Goal: Information Seeking & Learning: Get advice/opinions

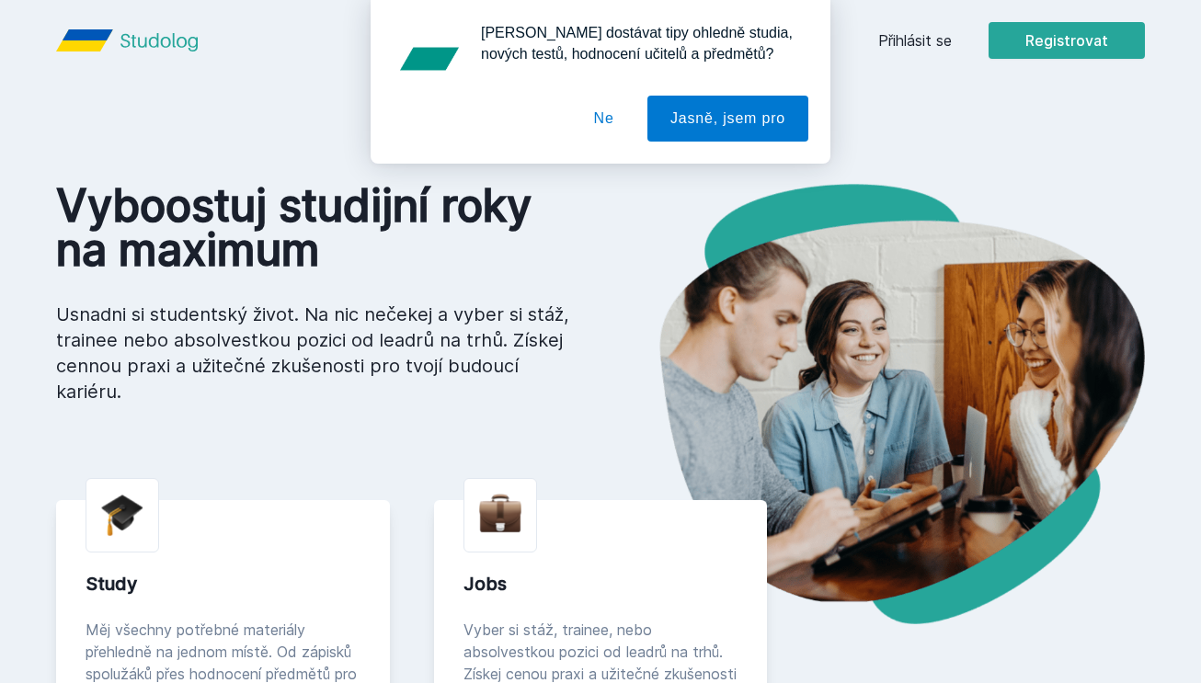
click at [917, 32] on div "Chceš dostávat tipy ohledně studia, nových testů, hodnocení učitelů a předmětů?…" at bounding box center [600, 82] width 1201 height 164
click at [599, 124] on button "Ne" at bounding box center [604, 119] width 66 height 46
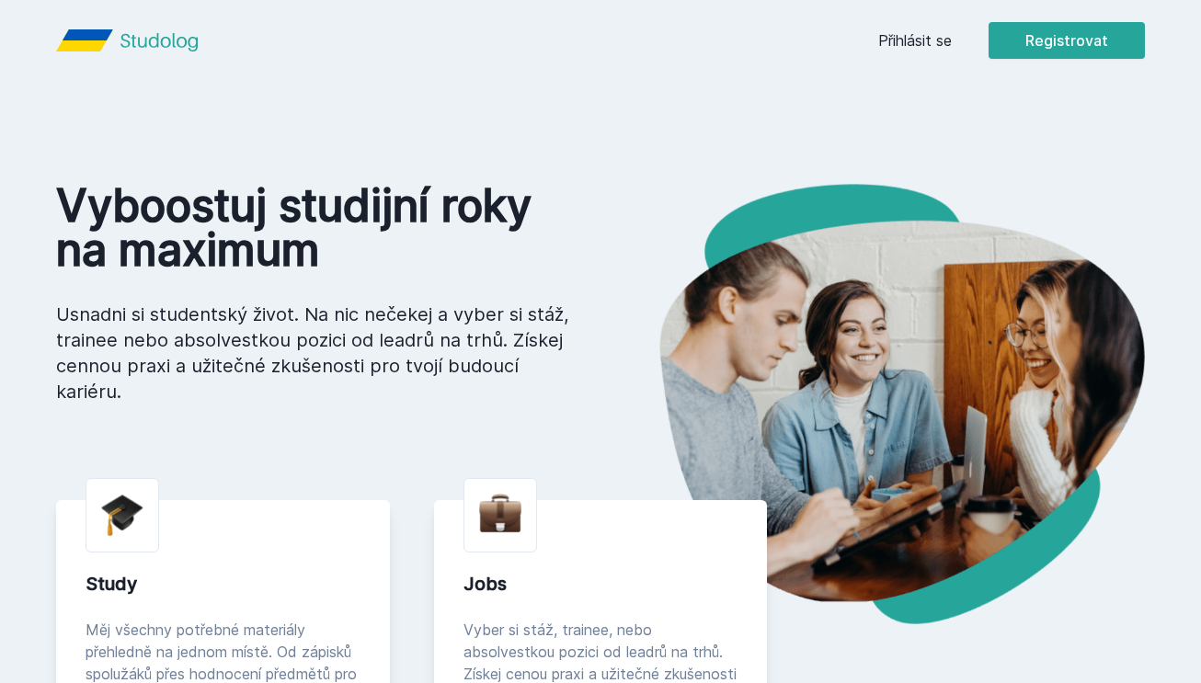
click at [911, 51] on link "Přihlásit se" at bounding box center [915, 40] width 74 height 22
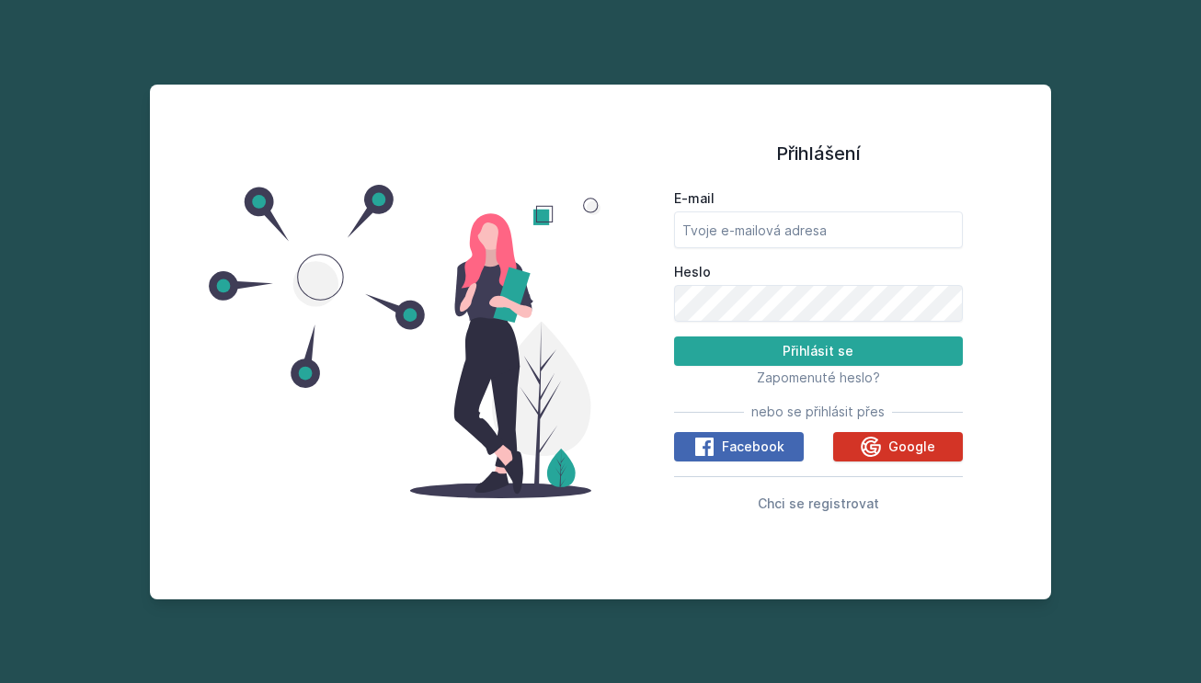
click at [870, 443] on icon at bounding box center [871, 447] width 20 height 20
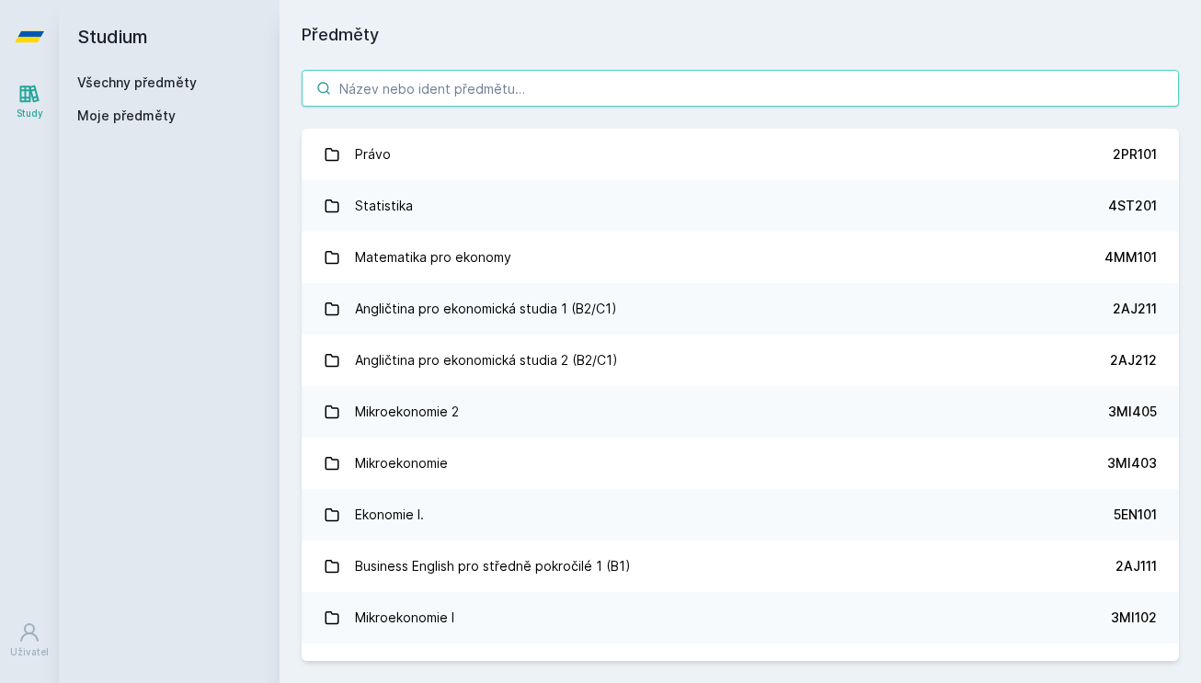
click at [593, 90] on input "search" at bounding box center [740, 88] width 877 height 37
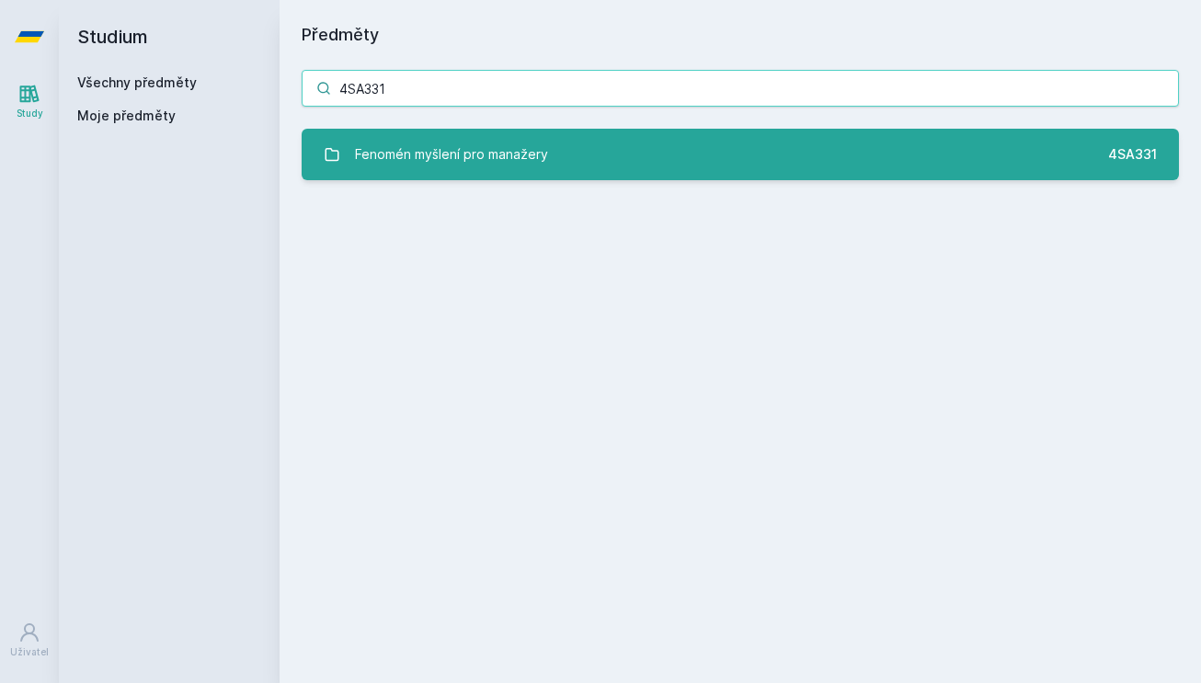
type input "4SA331"
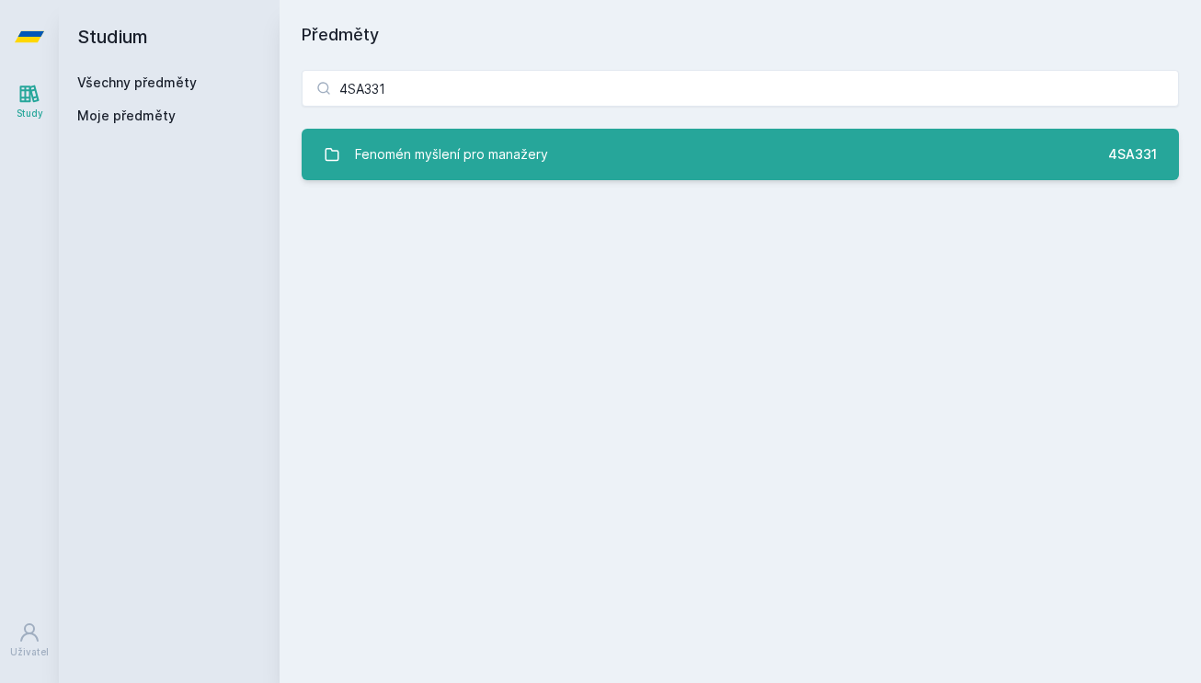
click at [610, 156] on link "Fenomén myšlení pro manažery 4SA331" at bounding box center [740, 154] width 877 height 51
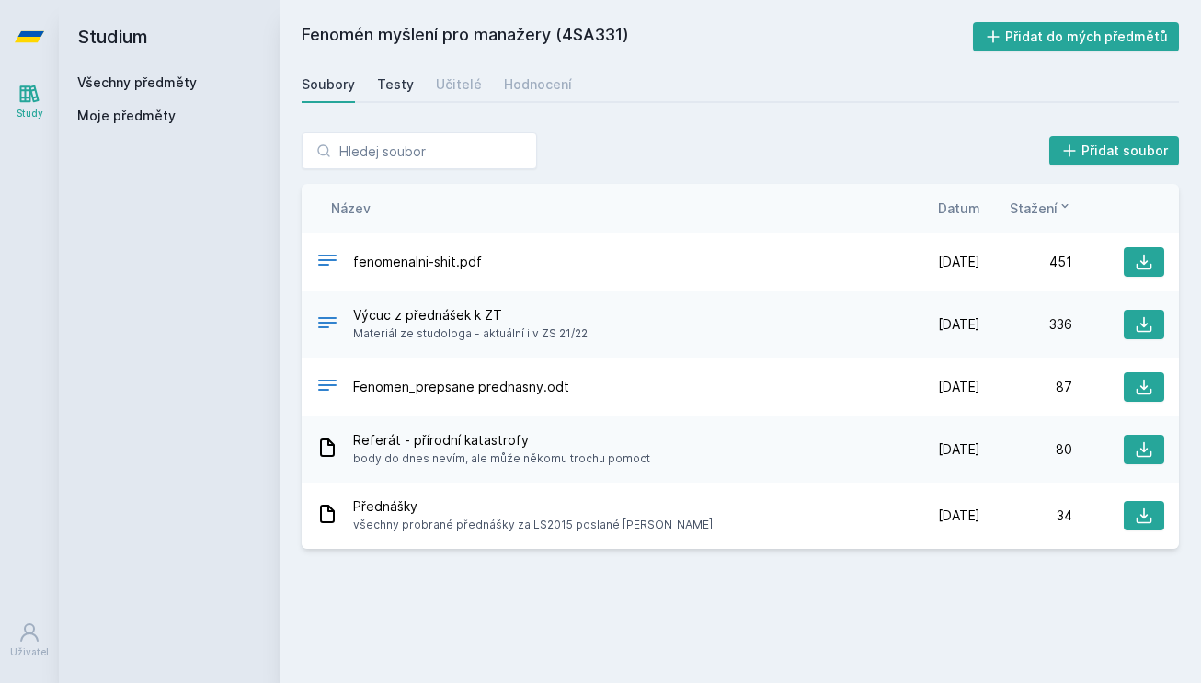
click at [392, 85] on div "Testy" at bounding box center [395, 84] width 37 height 18
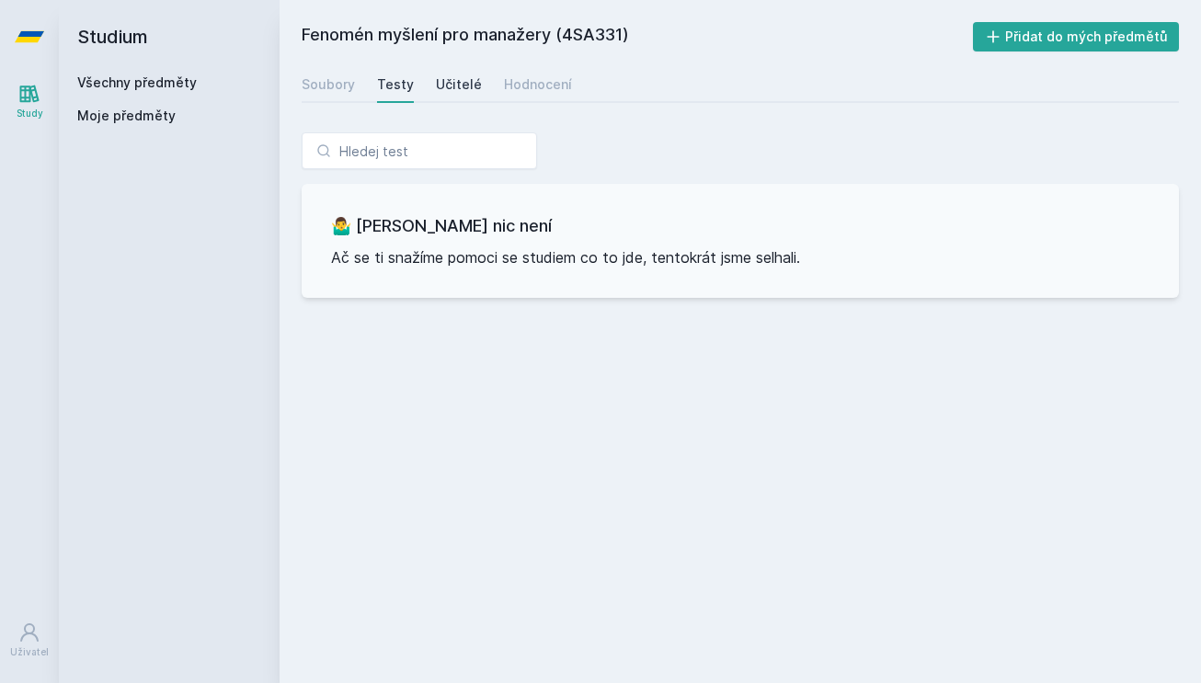
click at [448, 80] on div "Učitelé" at bounding box center [459, 84] width 46 height 18
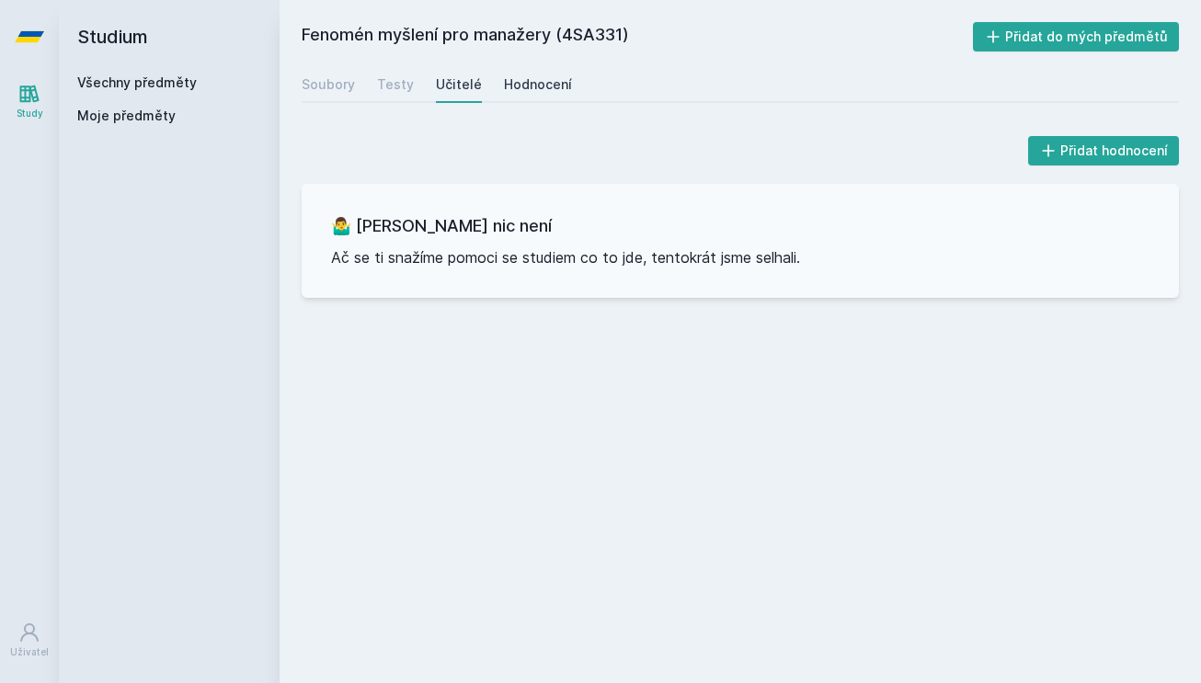
click at [523, 80] on div "Hodnocení" at bounding box center [538, 84] width 68 height 18
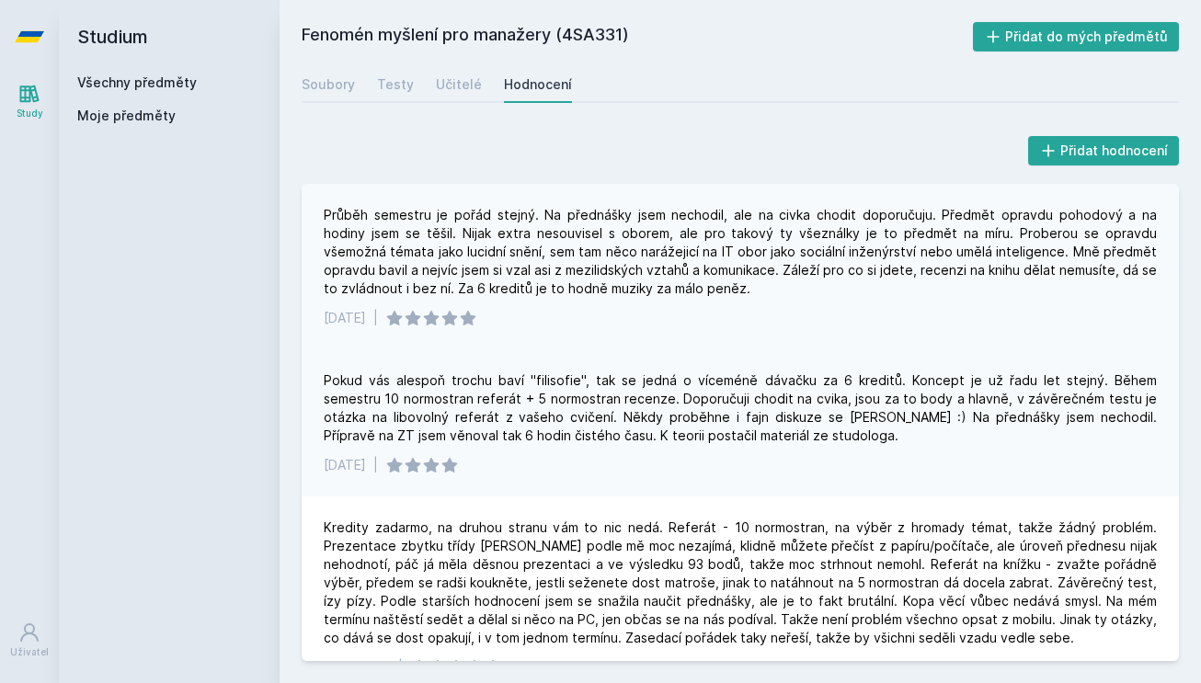
click at [470, 256] on div "Průběh semestru je pořád stejný. Na přednášky jsem nechodil, ale na civka chodi…" at bounding box center [740, 252] width 833 height 92
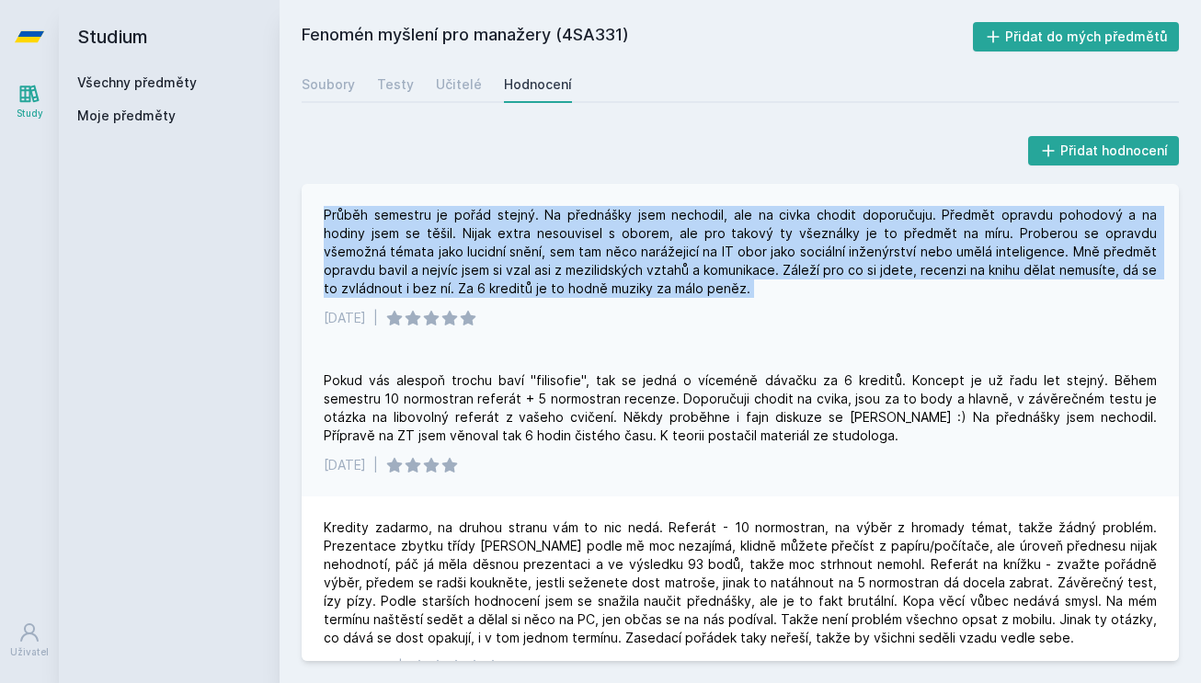
click at [470, 256] on div "Průběh semestru je pořád stejný. Na přednášky jsem nechodil, ale na civka chodi…" at bounding box center [740, 252] width 833 height 92
click at [471, 256] on div "Průběh semestru je pořád stejný. Na přednášky jsem nechodil, ale na civka chodi…" at bounding box center [740, 252] width 833 height 92
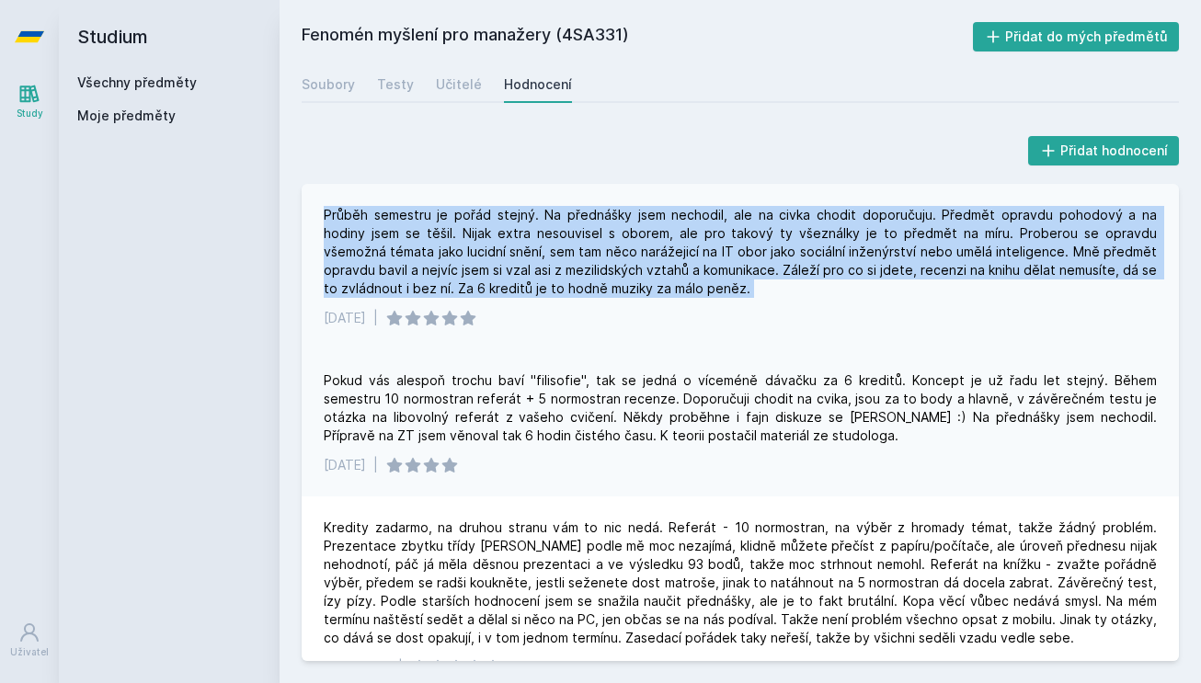
click at [488, 256] on div "Průběh semestru je pořád stejný. Na přednášky jsem nechodil, ale na civka chodi…" at bounding box center [740, 252] width 833 height 92
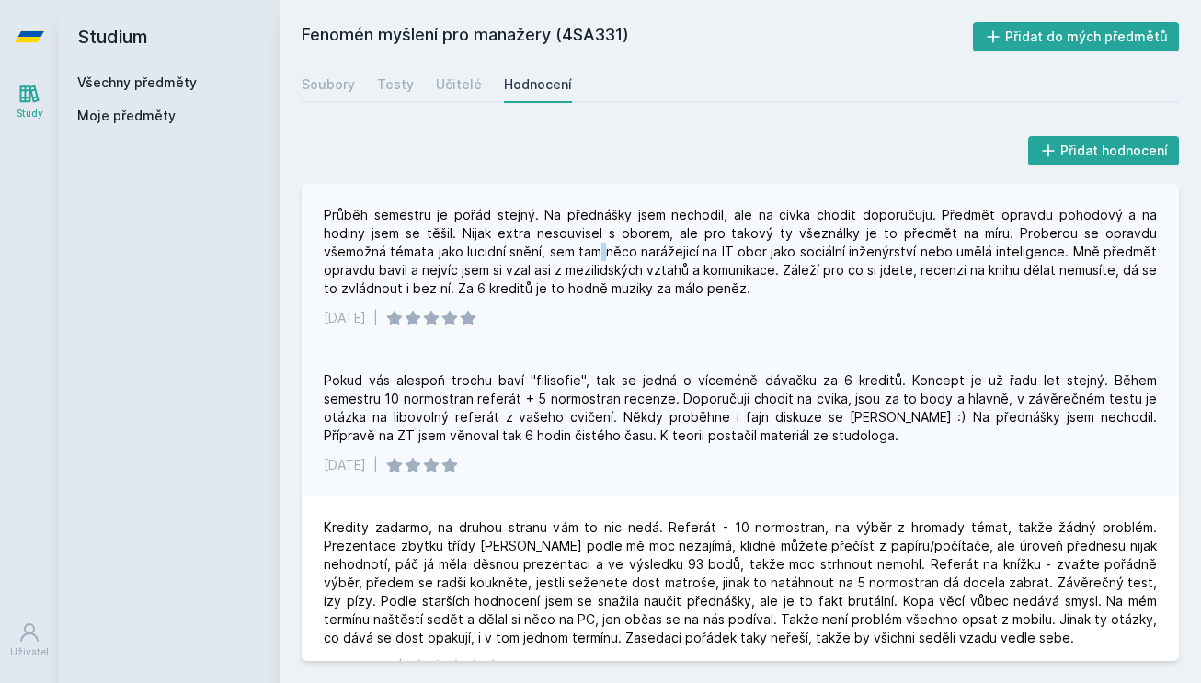
click at [488, 256] on div "Průběh semestru je pořád stejný. Na přednášky jsem nechodil, ale na civka chodi…" at bounding box center [740, 252] width 833 height 92
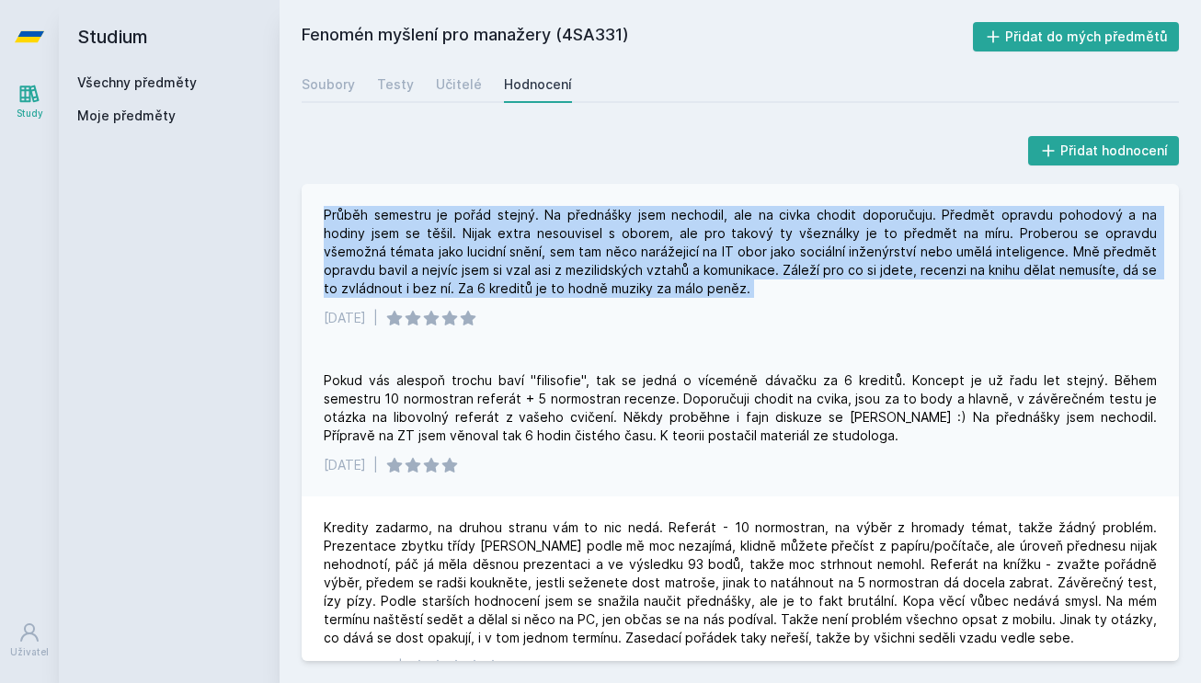
click at [488, 256] on div "Průběh semestru je pořád stejný. Na přednášky jsem nechodil, ale na civka chodi…" at bounding box center [740, 252] width 833 height 92
click at [490, 264] on div "Průběh semestru je pořád stejný. Na přednášky jsem nechodil, ale na civka chodi…" at bounding box center [740, 252] width 833 height 92
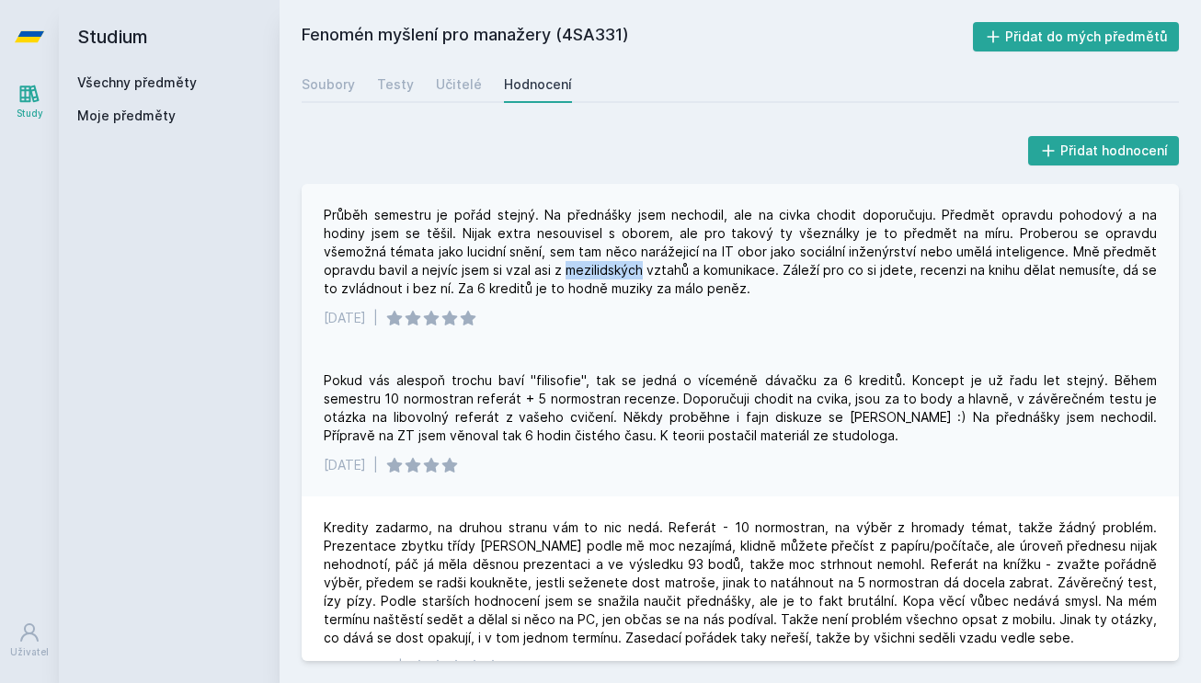
click at [490, 264] on div "Průběh semestru je pořád stejný. Na přednášky jsem nechodil, ale na civka chodi…" at bounding box center [740, 252] width 833 height 92
click at [492, 268] on div "Průběh semestru je pořád stejný. Na přednášky jsem nechodil, ale na civka chodi…" at bounding box center [740, 252] width 833 height 92
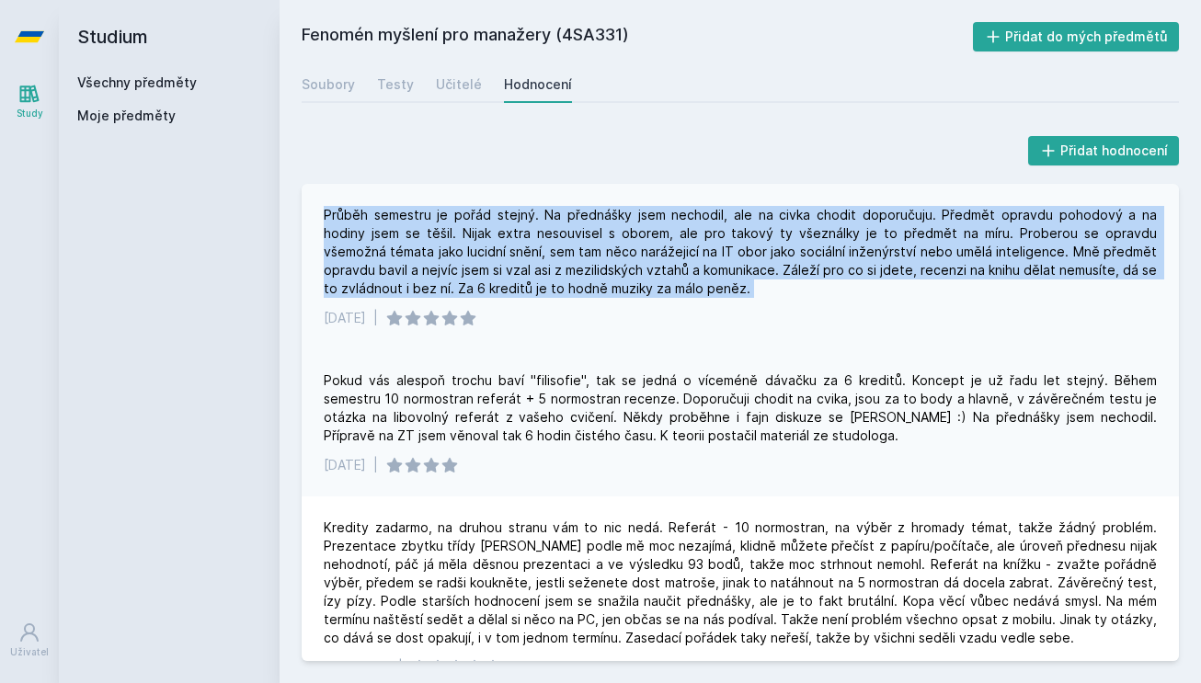
click at [492, 268] on div "Průběh semestru je pořád stejný. Na přednášky jsem nechodil, ale na civka chodi…" at bounding box center [740, 252] width 833 height 92
click at [496, 270] on div "Průběh semestru je pořád stejný. Na přednášky jsem nechodil, ale na civka chodi…" at bounding box center [740, 252] width 833 height 92
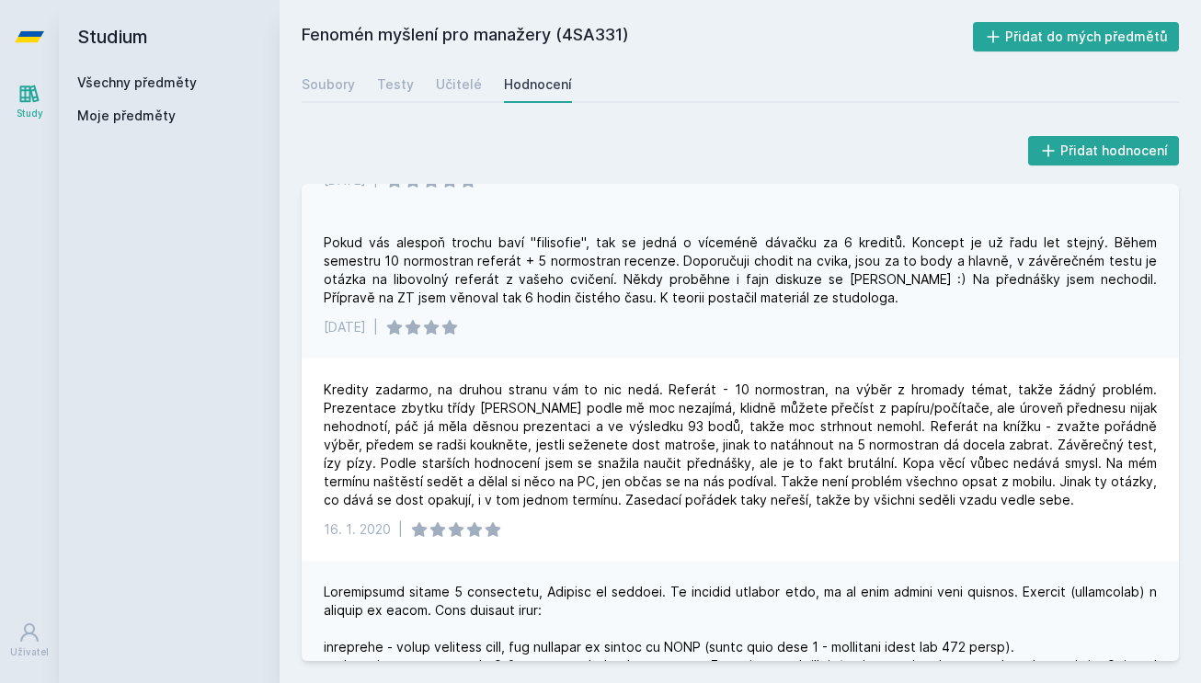
scroll to position [140, 0]
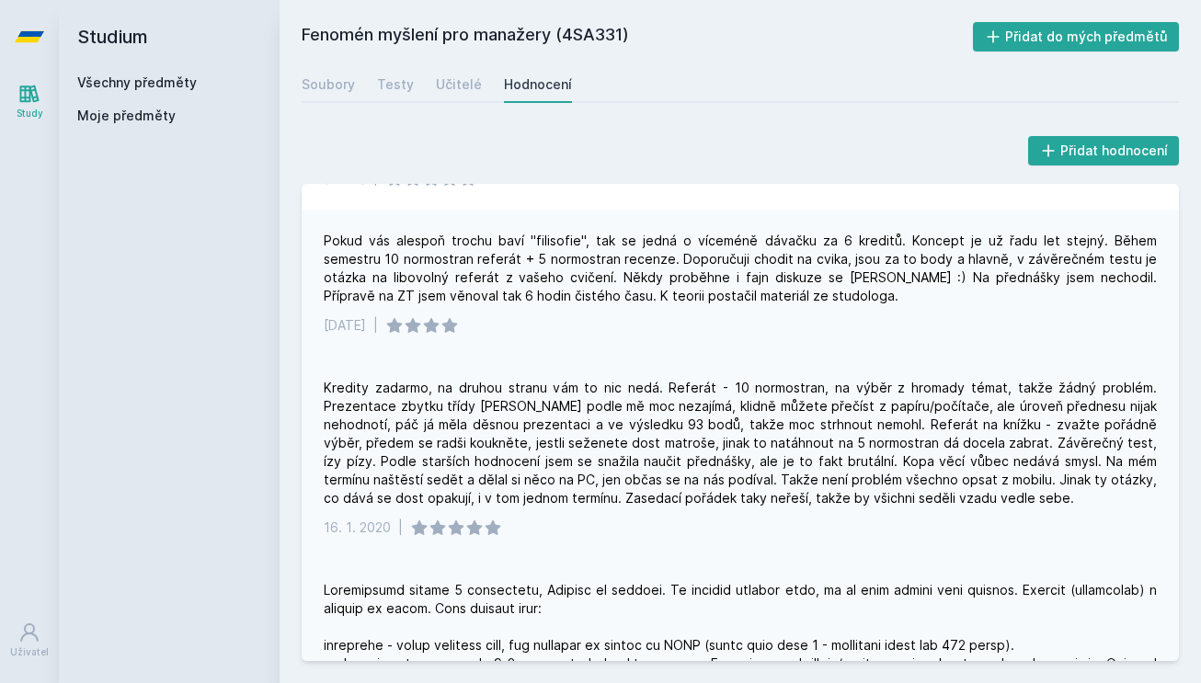
click at [496, 408] on div "Kredity zadarmo, na druhou stranu vám to nic nedá. Referát - 10 normostran, na …" at bounding box center [740, 443] width 833 height 129
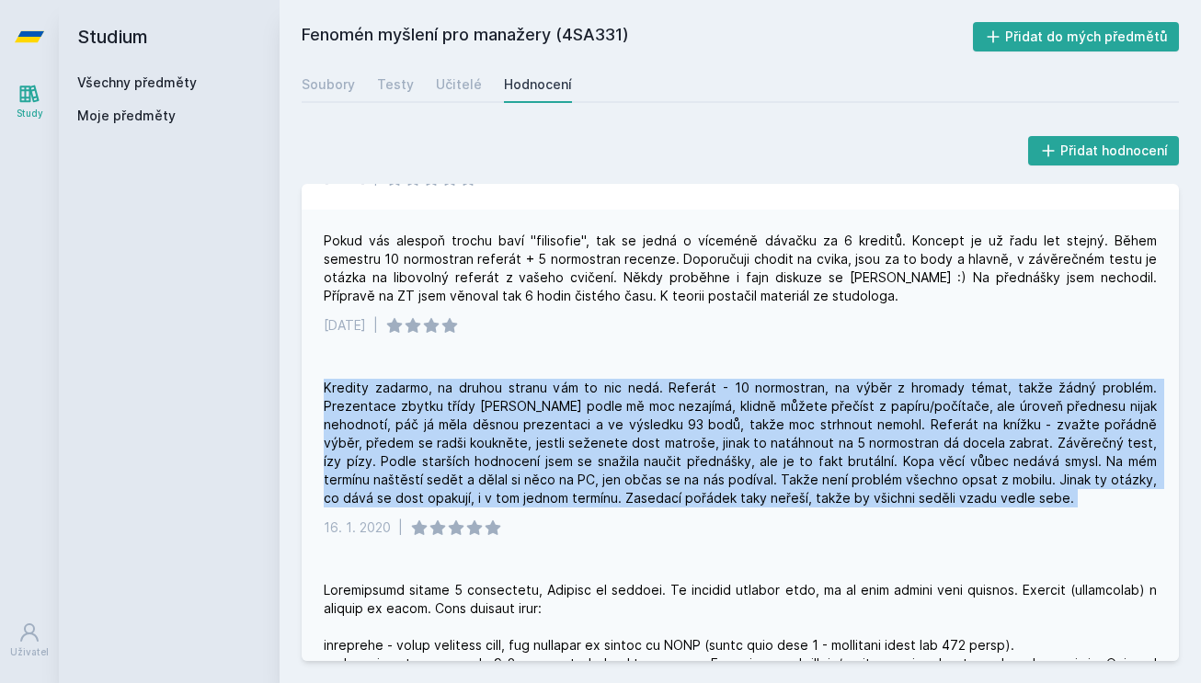
click at [496, 408] on div "Kredity zadarmo, na druhou stranu vám to nic nedá. Referát - 10 normostran, na …" at bounding box center [740, 443] width 833 height 129
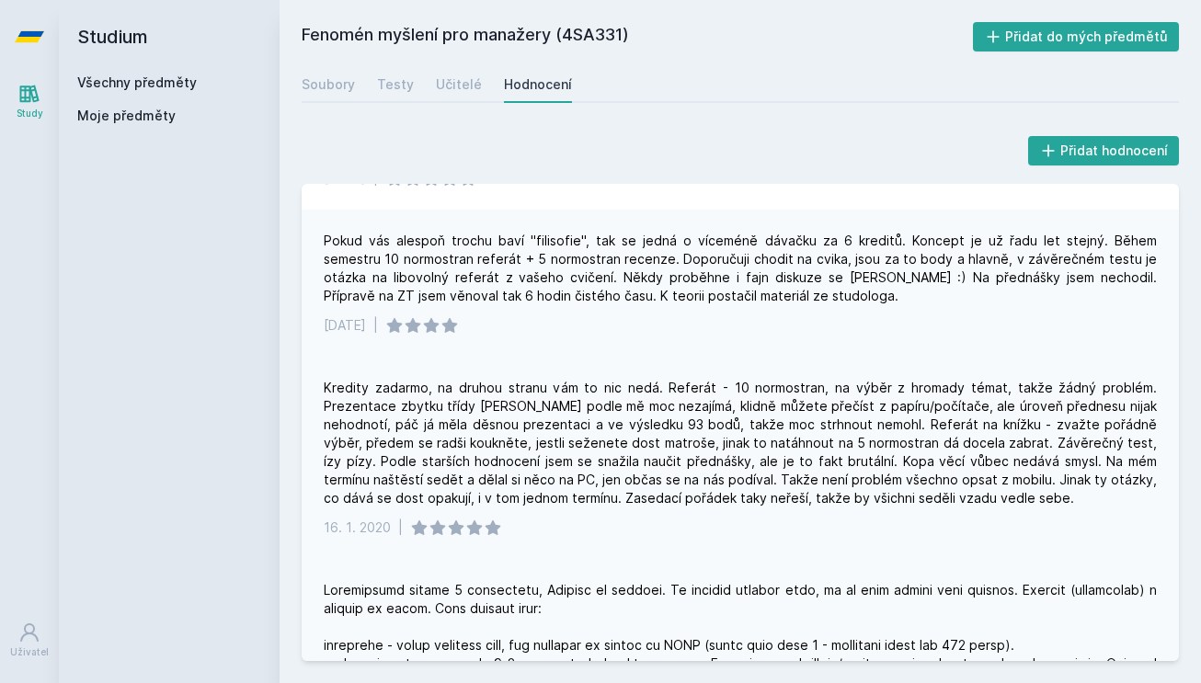
click at [517, 408] on div "Kredity zadarmo, na druhou stranu vám to nic nedá. Referát - 10 normostran, na …" at bounding box center [740, 443] width 833 height 129
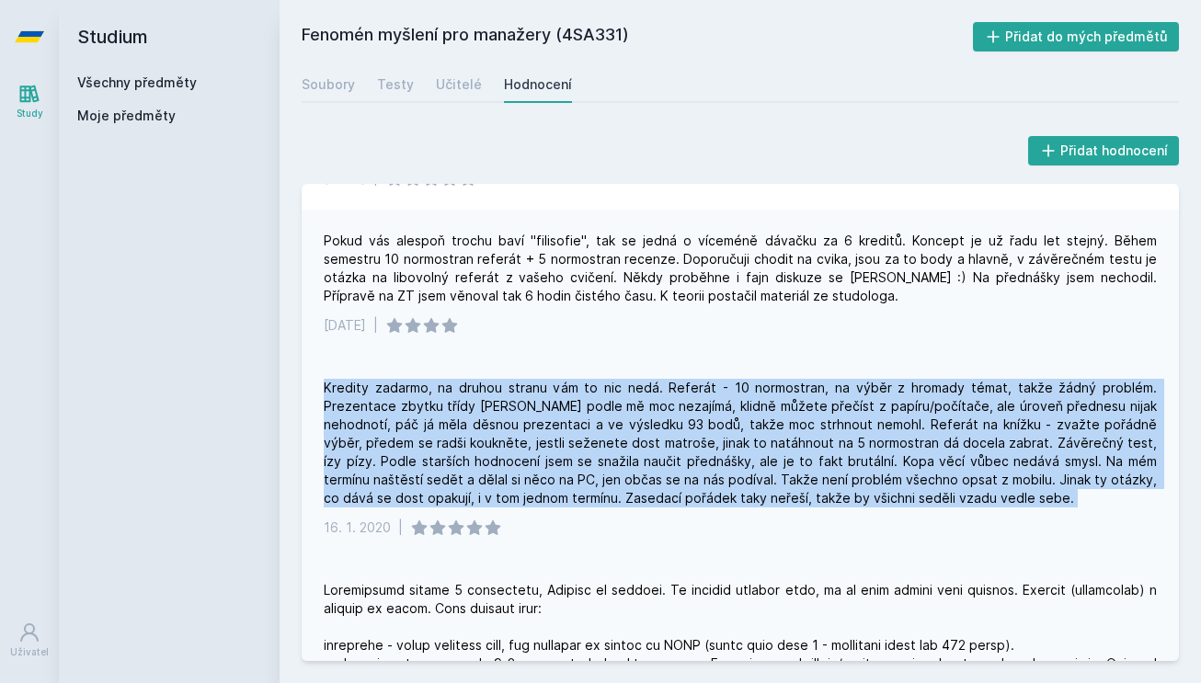
click at [517, 408] on div "Kredity zadarmo, na druhou stranu vám to nic nedá. Referát - 10 normostran, na …" at bounding box center [740, 443] width 833 height 129
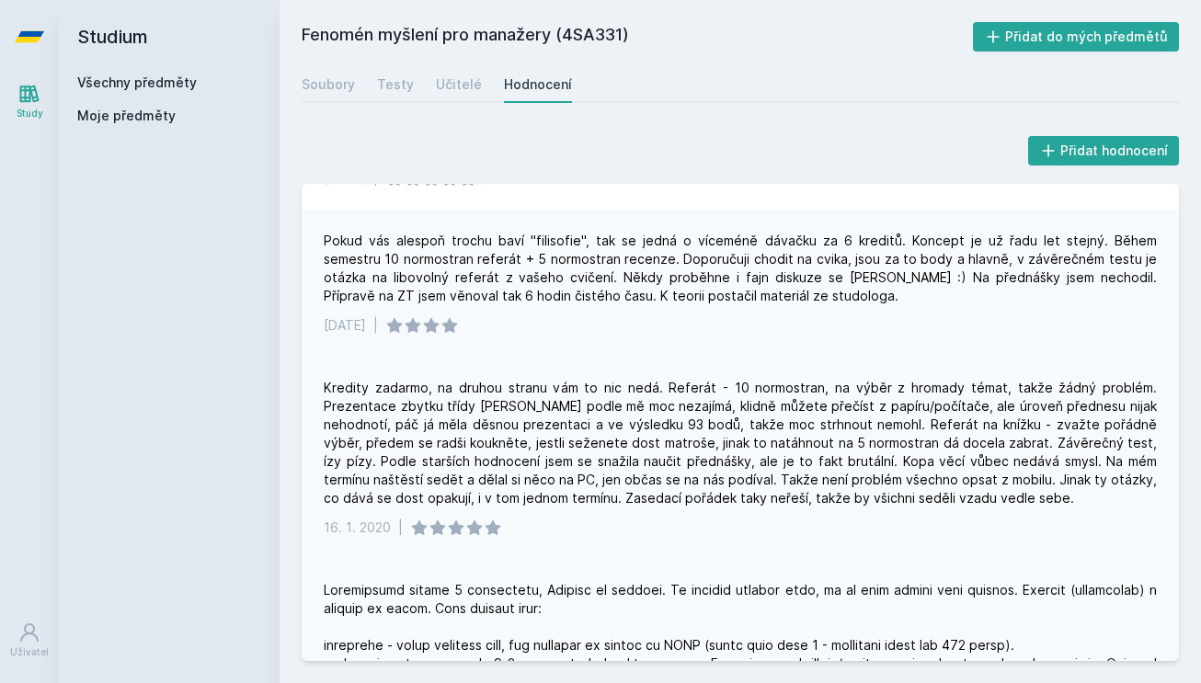
click at [538, 408] on div "Kredity zadarmo, na druhou stranu vám to nic nedá. Referát - 10 normostran, na …" at bounding box center [740, 443] width 833 height 129
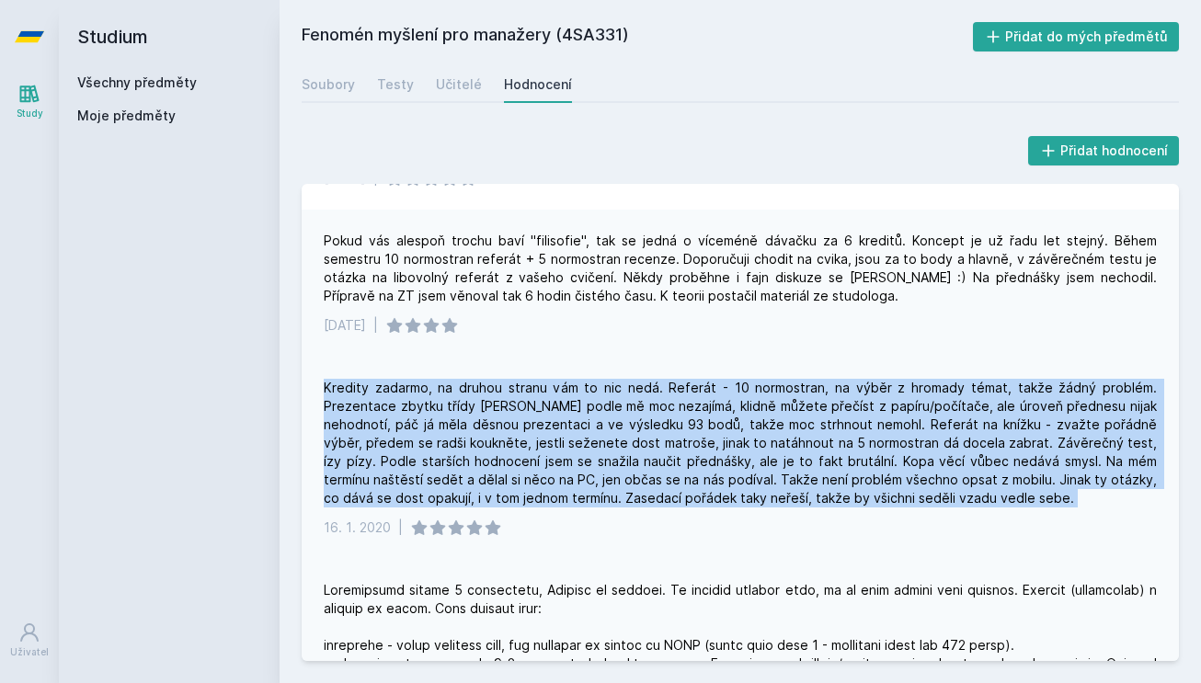
click at [538, 408] on div "Kredity zadarmo, na druhou stranu vám to nic nedá. Referát - 10 normostran, na …" at bounding box center [740, 443] width 833 height 129
click at [541, 414] on div "Kredity zadarmo, na druhou stranu vám to nic nedá. Referát - 10 normostran, na …" at bounding box center [740, 443] width 833 height 129
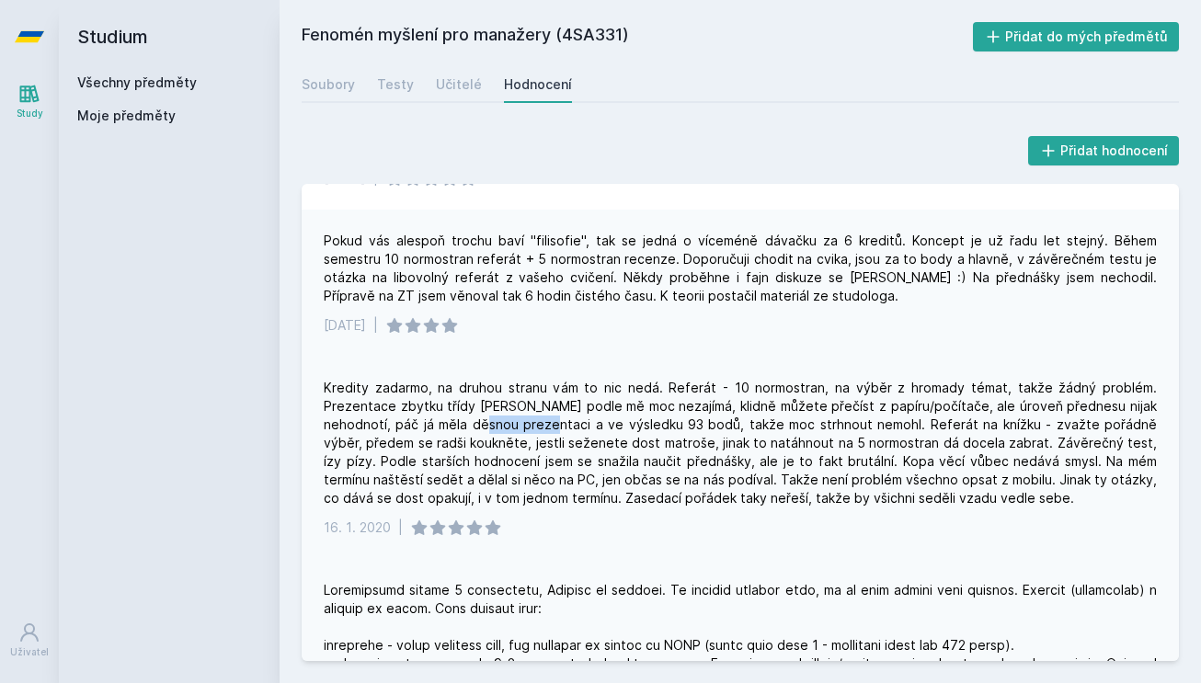
click at [541, 414] on div "Kredity zadarmo, na druhou stranu vám to nic nedá. Referát - 10 normostran, na …" at bounding box center [740, 443] width 833 height 129
click at [540, 413] on div "Kredity zadarmo, na druhou stranu vám to nic nedá. Referát - 10 normostran, na …" at bounding box center [740, 443] width 833 height 129
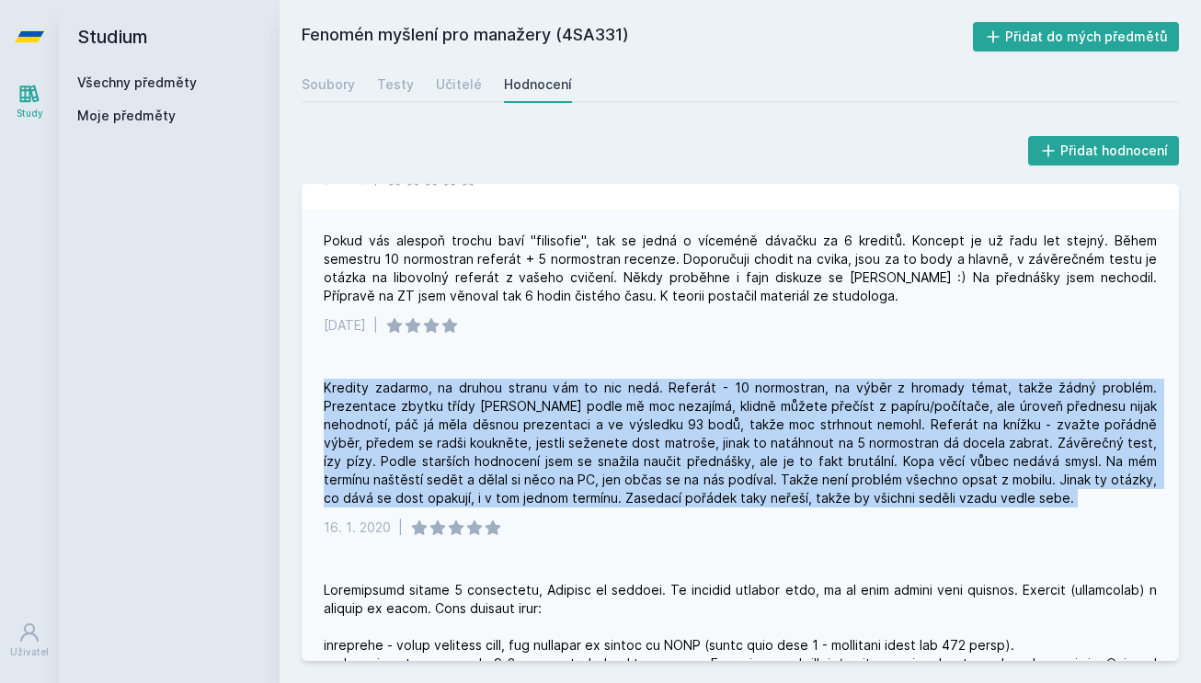
click at [540, 413] on div "Kredity zadarmo, na druhou stranu vám to nic nedá. Referát - 10 normostran, na …" at bounding box center [740, 443] width 833 height 129
click at [536, 409] on div "Kredity zadarmo, na druhou stranu vám to nic nedá. Referát - 10 normostran, na …" at bounding box center [740, 443] width 833 height 129
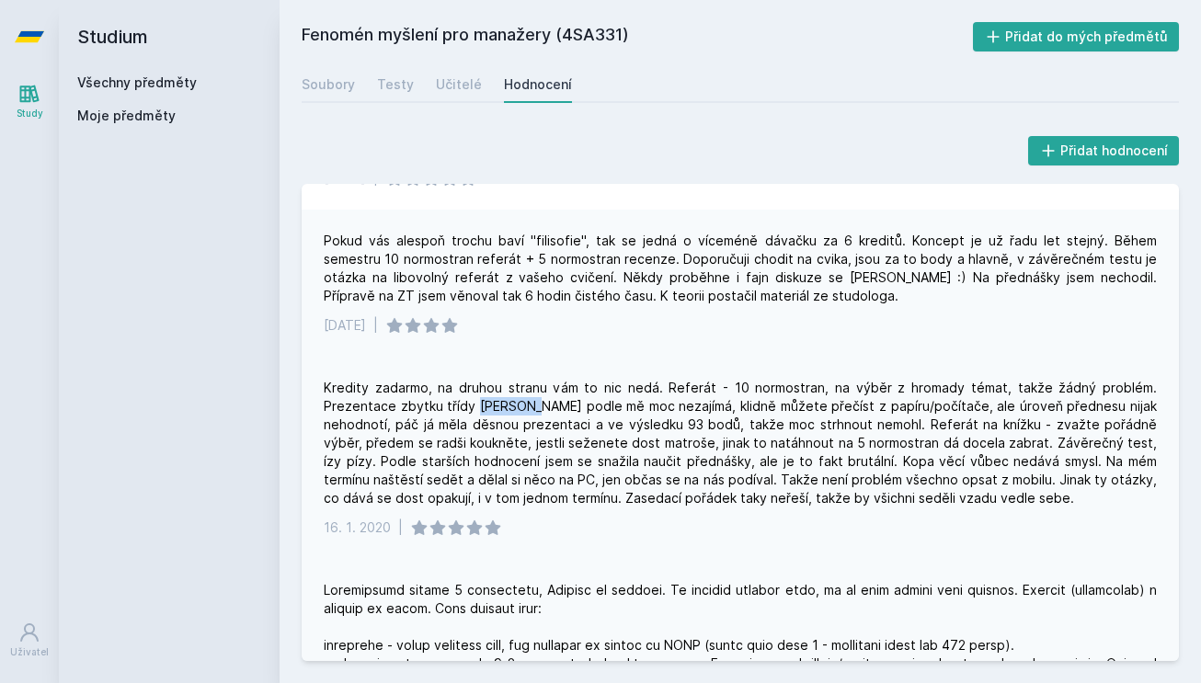
click at [536, 409] on div "Kredity zadarmo, na druhou stranu vám to nic nedá. Referát - 10 normostran, na …" at bounding box center [740, 443] width 833 height 129
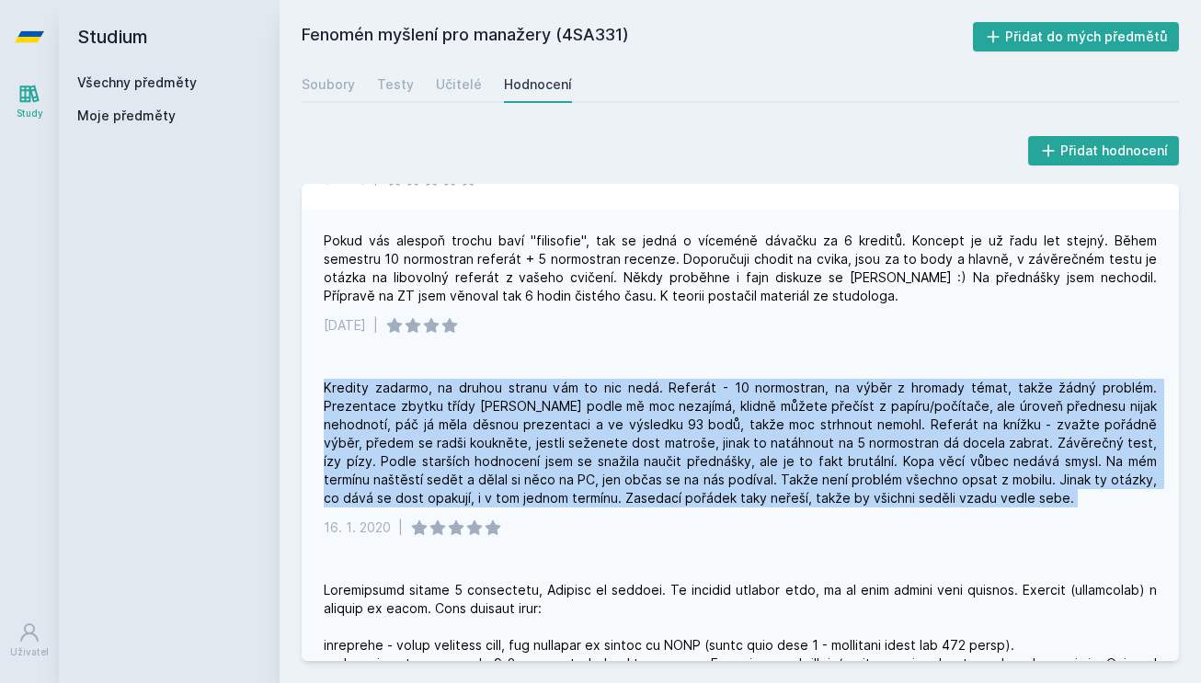
click at [536, 409] on div "Kredity zadarmo, na druhou stranu vám to nic nedá. Referát - 10 normostran, na …" at bounding box center [740, 443] width 833 height 129
click at [536, 404] on div "Kredity zadarmo, na druhou stranu vám to nic nedá. Referát - 10 normostran, na …" at bounding box center [740, 443] width 833 height 129
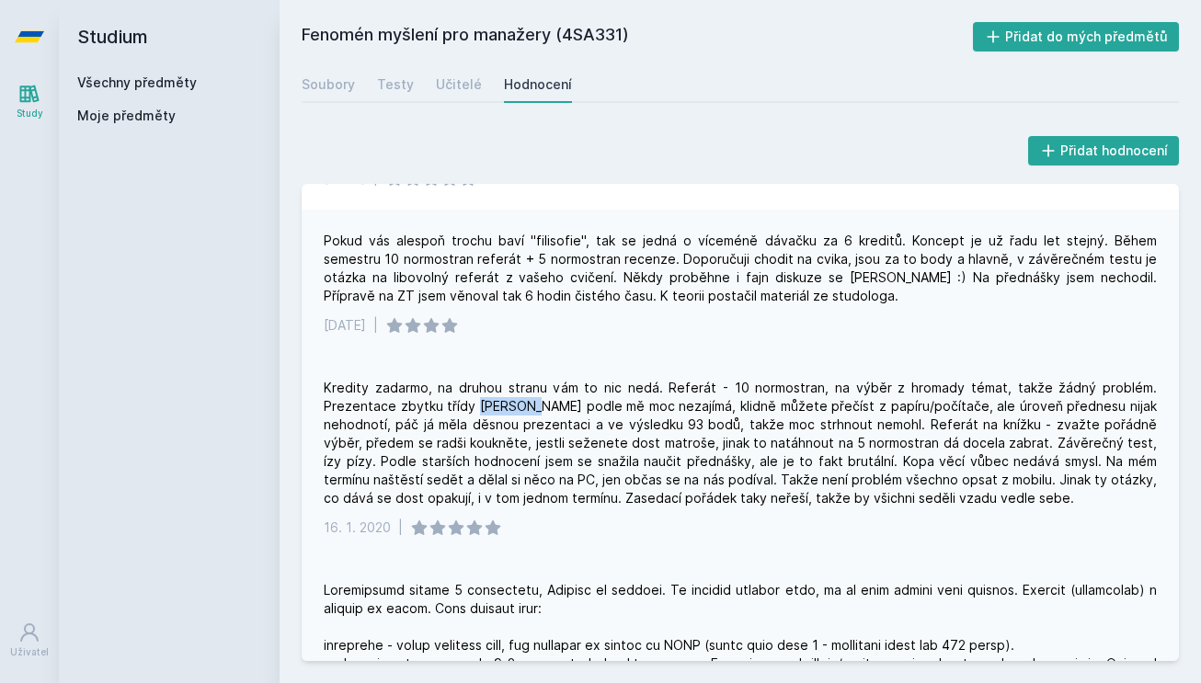
click at [536, 404] on div "Kredity zadarmo, na druhou stranu vám to nic nedá. Referát - 10 normostran, na …" at bounding box center [740, 443] width 833 height 129
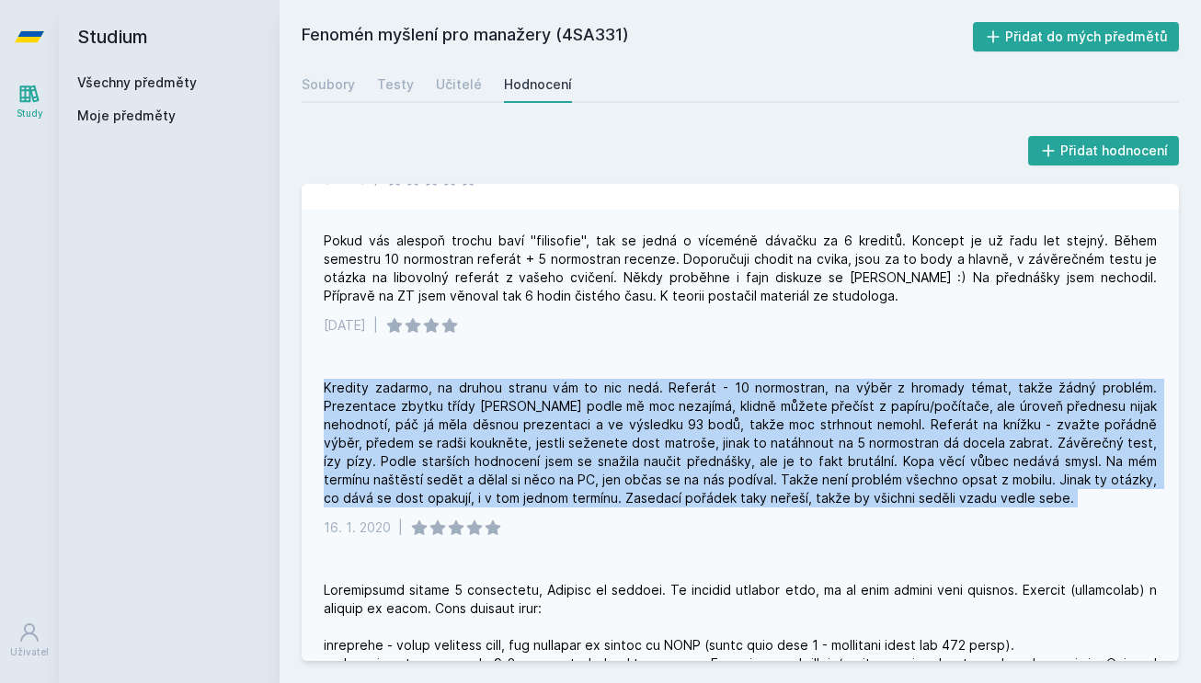
click at [536, 404] on div "Kredity zadarmo, na druhou stranu vám to nic nedá. Referát - 10 normostran, na …" at bounding box center [740, 443] width 833 height 129
click at [536, 411] on div "Kredity zadarmo, na druhou stranu vám to nic nedá. Referát - 10 normostran, na …" at bounding box center [740, 443] width 833 height 129
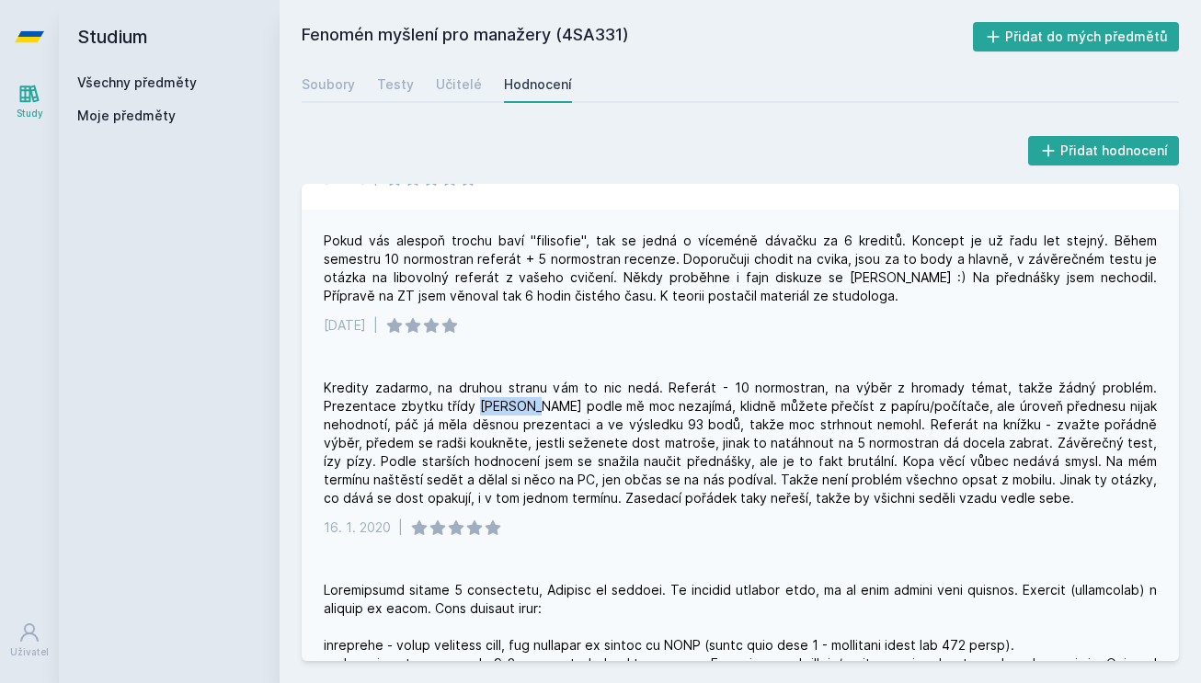
click at [536, 411] on div "Kredity zadarmo, na druhou stranu vám to nic nedá. Referát - 10 normostran, na …" at bounding box center [740, 443] width 833 height 129
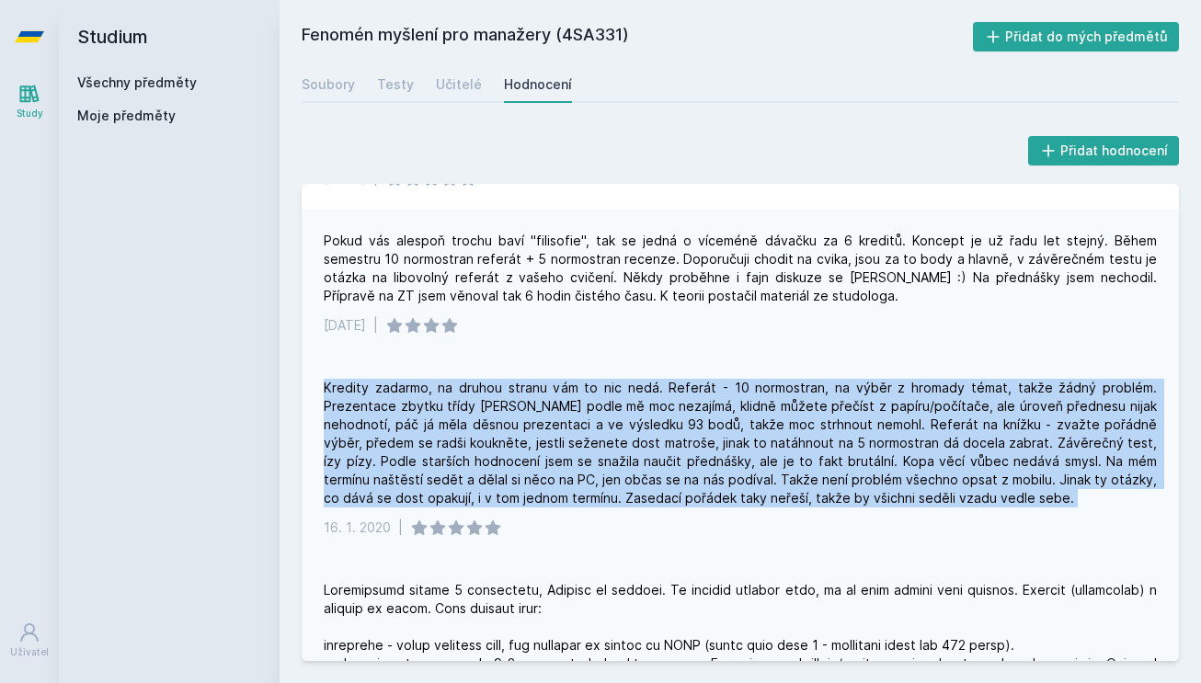
click at [536, 411] on div "Kredity zadarmo, na druhou stranu vám to nic nedá. Referát - 10 normostran, na …" at bounding box center [740, 443] width 833 height 129
click at [536, 416] on div "Kredity zadarmo, na druhou stranu vám to nic nedá. Referát - 10 normostran, na …" at bounding box center [740, 443] width 833 height 129
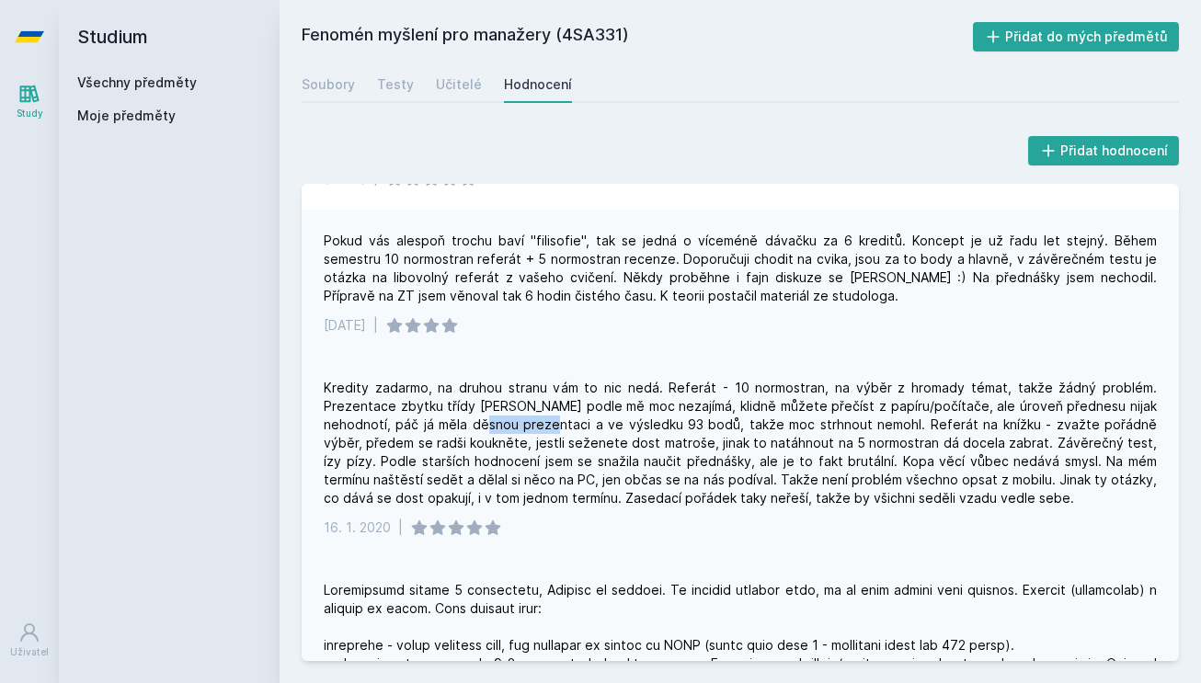
click at [536, 416] on div "Kredity zadarmo, na druhou stranu vám to nic nedá. Referát - 10 normostran, na …" at bounding box center [740, 443] width 833 height 129
click at [534, 414] on div "Kredity zadarmo, na druhou stranu vám to nic nedá. Referát - 10 normostran, na …" at bounding box center [740, 443] width 833 height 129
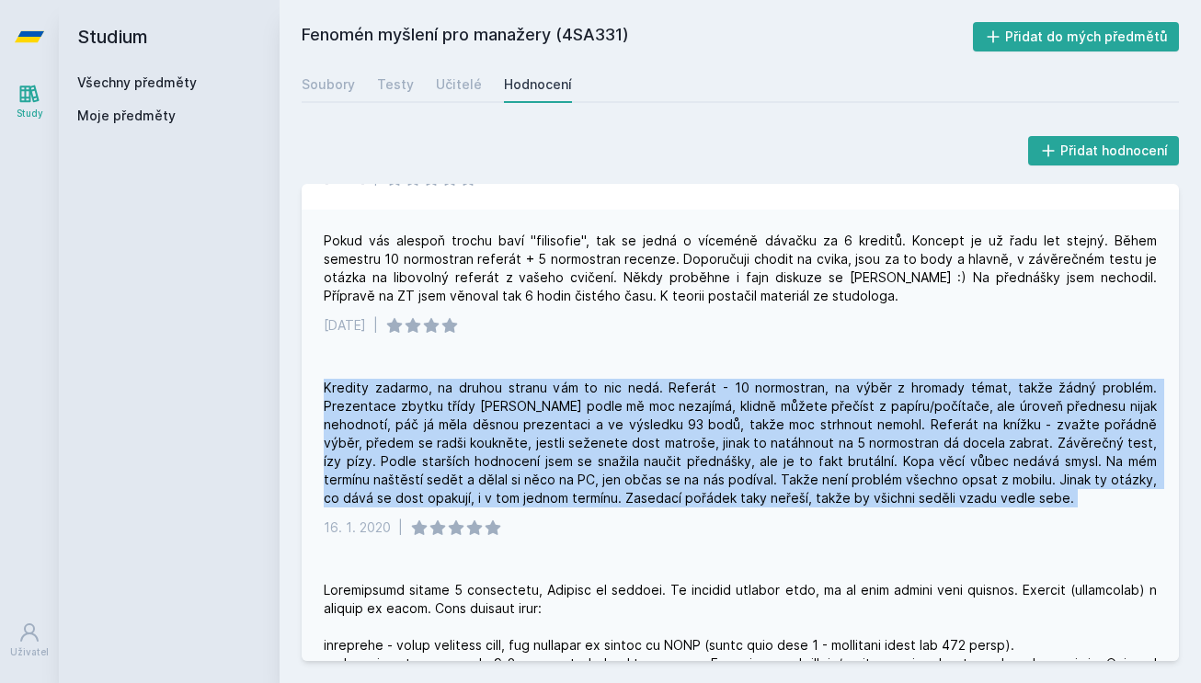
click at [534, 414] on div "Kredity zadarmo, na druhou stranu vám to nic nedá. Referát - 10 normostran, na …" at bounding box center [740, 443] width 833 height 129
click at [534, 406] on div "Kredity zadarmo, na druhou stranu vám to nic nedá. Referát - 10 normostran, na …" at bounding box center [740, 443] width 833 height 129
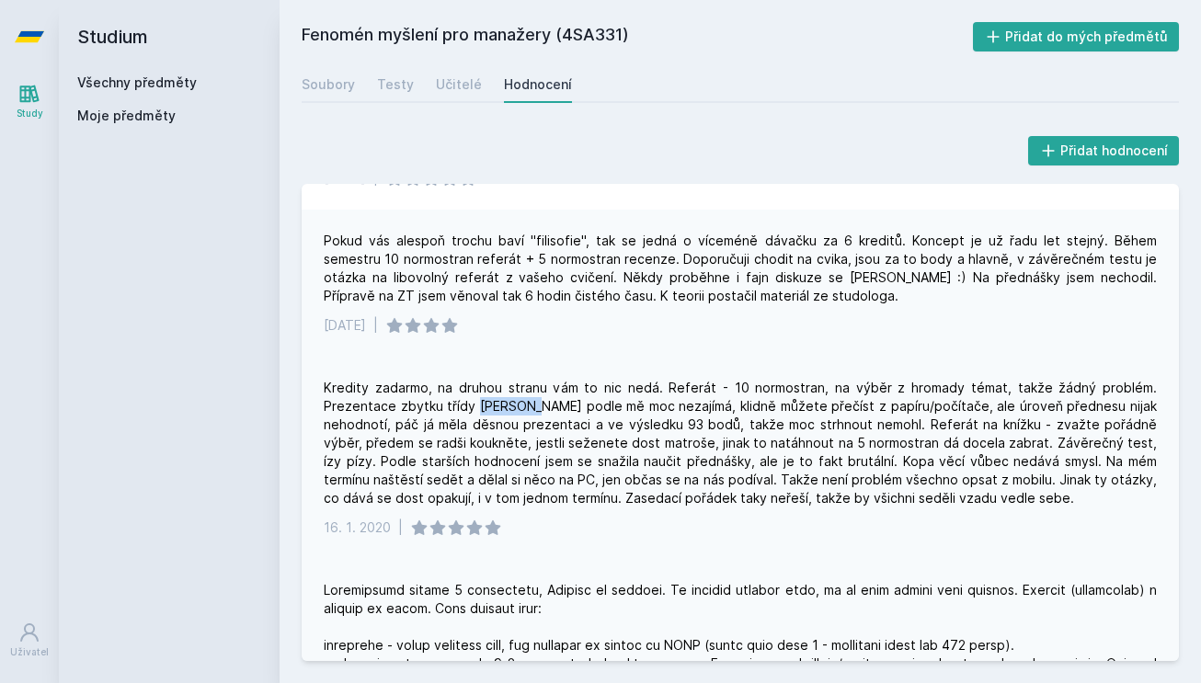
click at [534, 406] on div "Kredity zadarmo, na druhou stranu vám to nic nedá. Referát - 10 normostran, na …" at bounding box center [740, 443] width 833 height 129
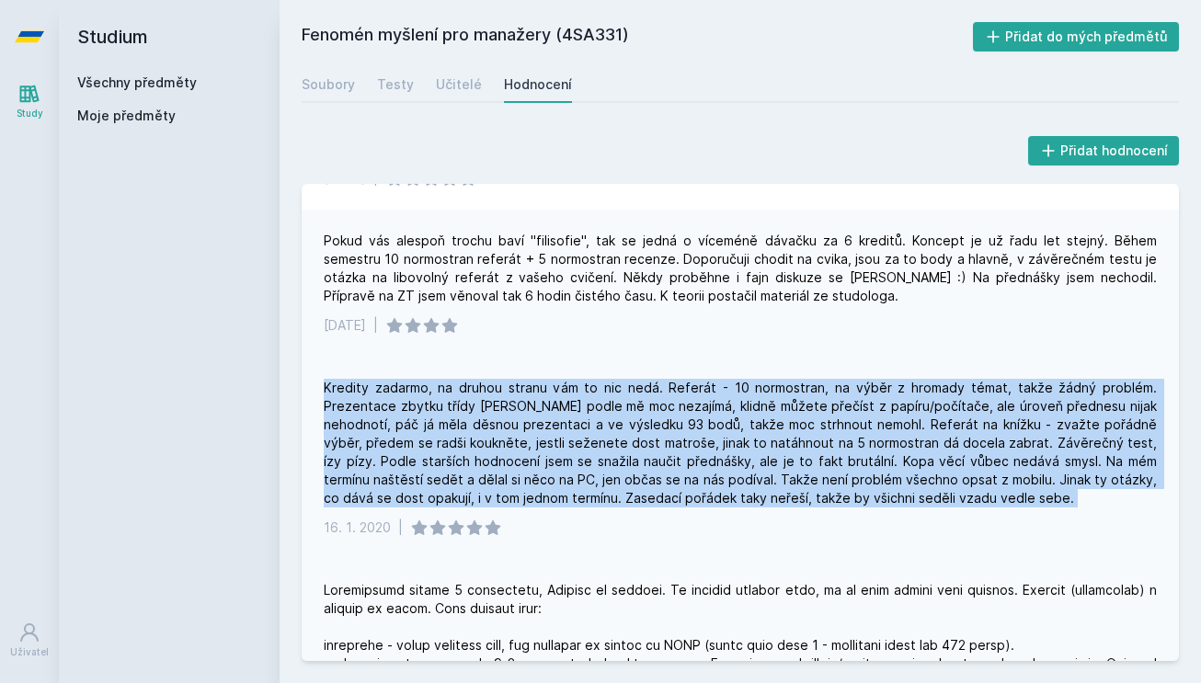
click at [534, 406] on div "Kredity zadarmo, na druhou stranu vám to nic nedá. Referát - 10 normostran, na …" at bounding box center [740, 443] width 833 height 129
click at [534, 418] on div "Kredity zadarmo, na druhou stranu vám to nic nedá. Referát - 10 normostran, na …" at bounding box center [740, 443] width 833 height 129
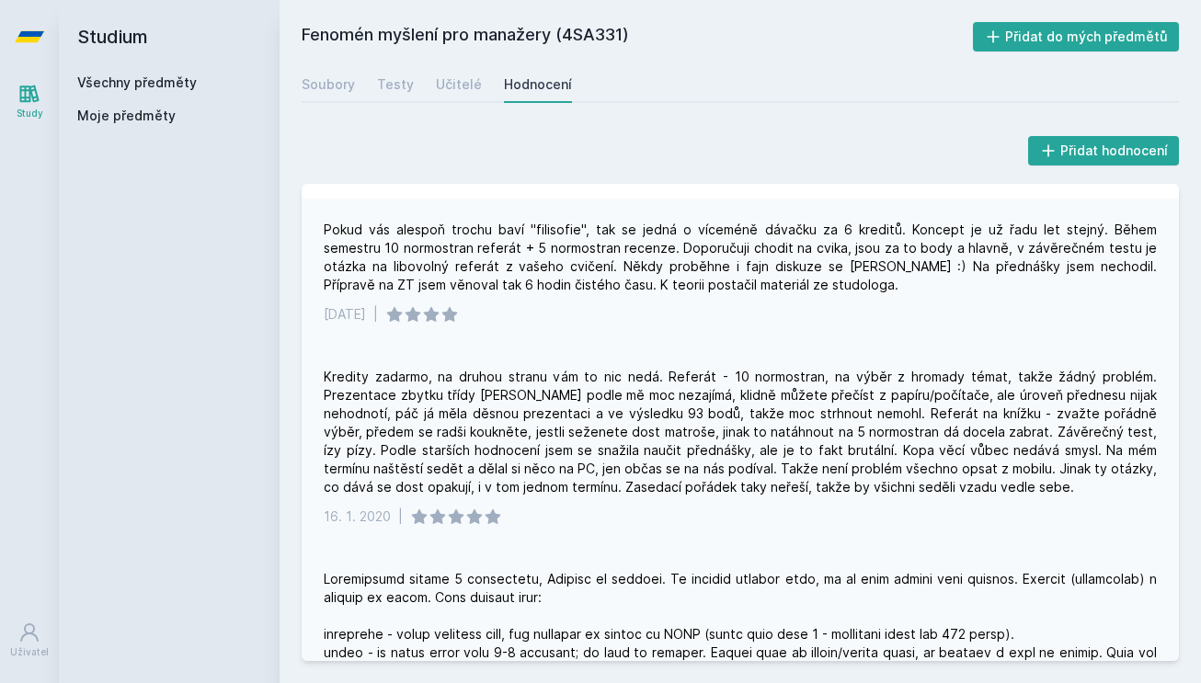
scroll to position [153, 0]
click at [531, 433] on div "Kredity zadarmo, na druhou stranu vám to nic nedá. Referát - 10 normostran, na …" at bounding box center [740, 430] width 833 height 129
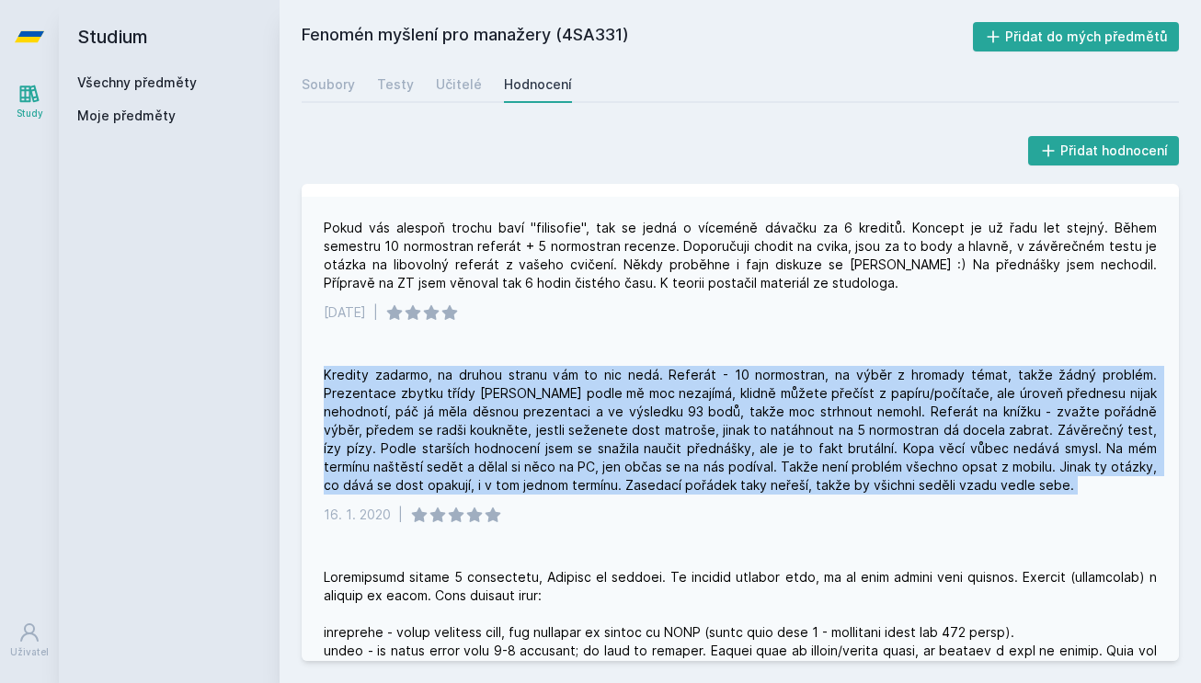
click at [531, 433] on div "Kredity zadarmo, na druhou stranu vám to nic nedá. Referát - 10 normostran, na …" at bounding box center [740, 430] width 833 height 129
click at [549, 433] on div "Kredity zadarmo, na druhou stranu vám to nic nedá. Referát - 10 normostran, na …" at bounding box center [740, 430] width 833 height 129
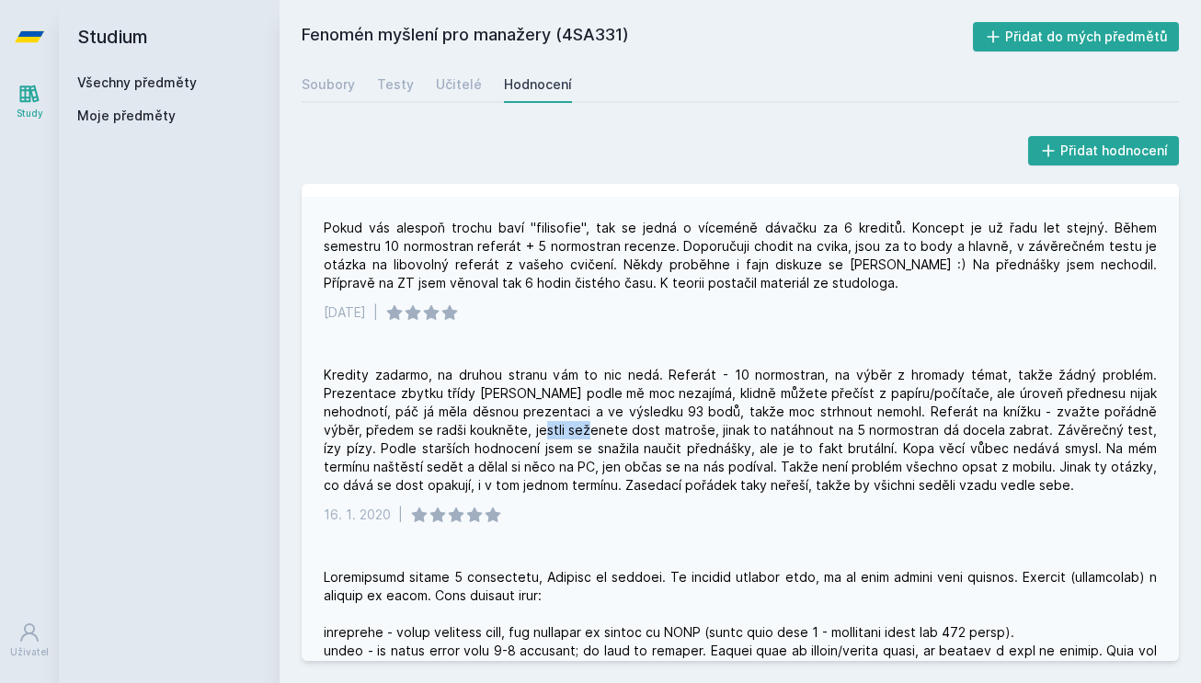
click at [549, 433] on div "Kredity zadarmo, na druhou stranu vám to nic nedá. Referát - 10 normostran, na …" at bounding box center [740, 430] width 833 height 129
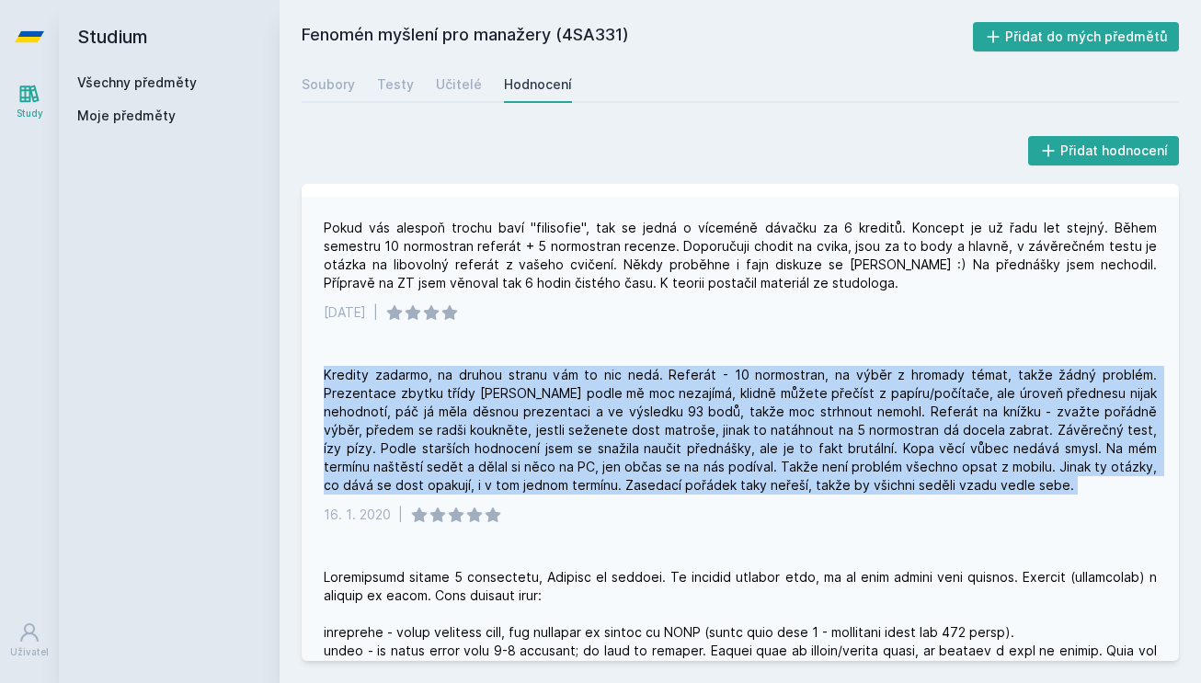
click at [549, 433] on div "Kredity zadarmo, na druhou stranu vám to nic nedá. Referát - 10 normostran, na …" at bounding box center [740, 430] width 833 height 129
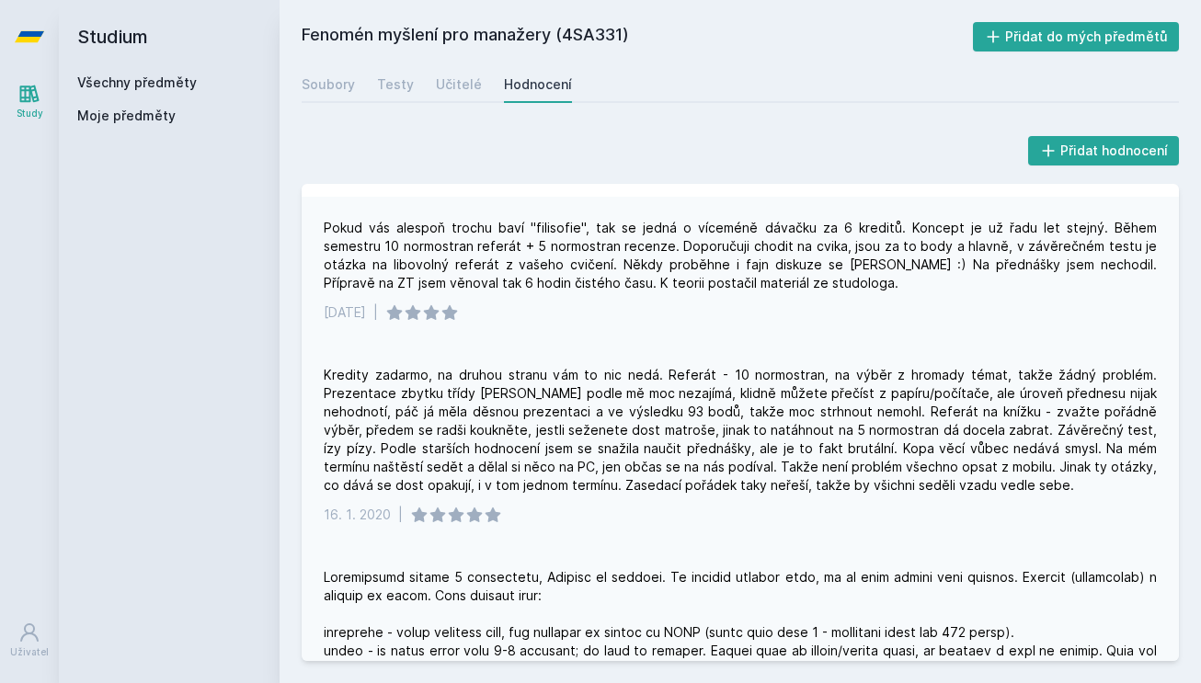
click at [549, 437] on div "Kredity zadarmo, na druhou stranu vám to nic nedá. Referát - 10 normostran, na …" at bounding box center [740, 430] width 833 height 129
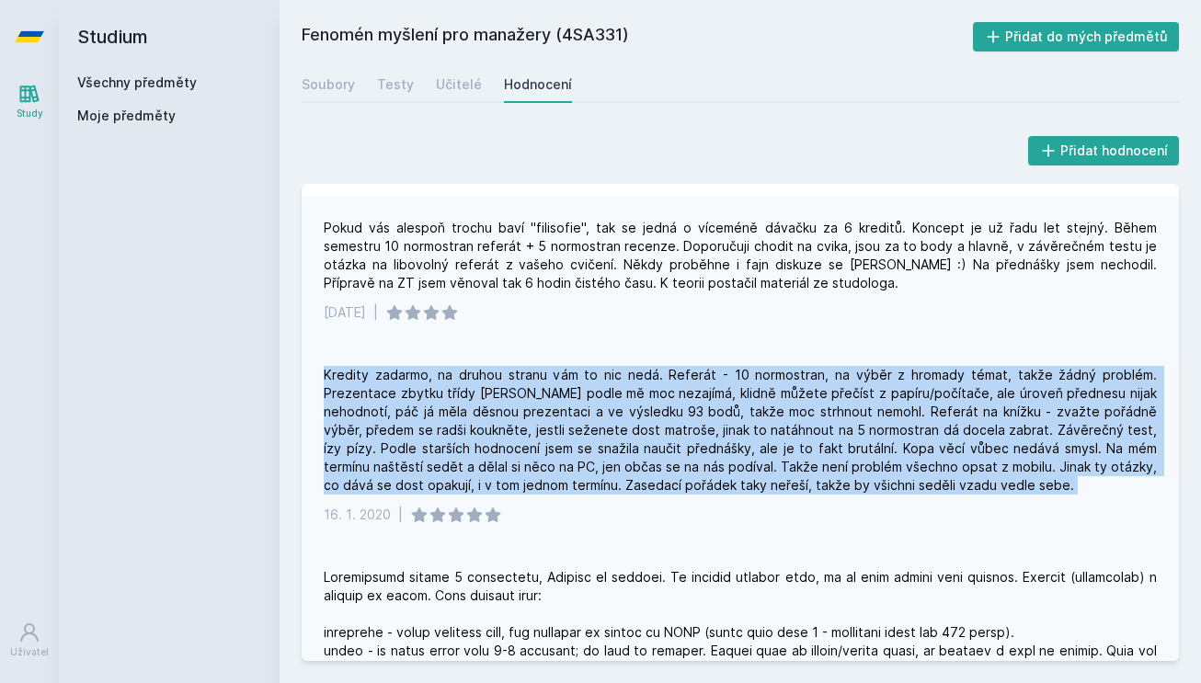
click at [549, 437] on div "Kredity zadarmo, na druhou stranu vám to nic nedá. Referát - 10 normostran, na …" at bounding box center [740, 430] width 833 height 129
click at [551, 441] on div "Kredity zadarmo, na druhou stranu vám to nic nedá. Referát - 10 normostran, na …" at bounding box center [740, 430] width 833 height 129
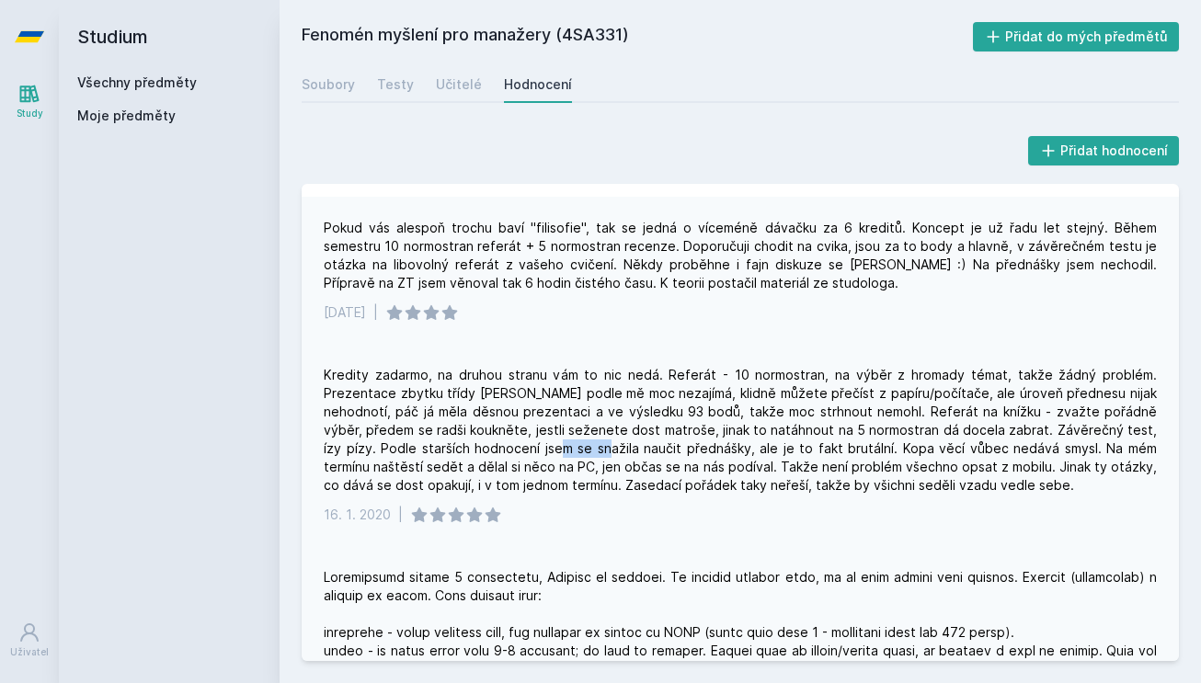
click at [551, 441] on div "Kredity zadarmo, na druhou stranu vám to nic nedá. Referát - 10 normostran, na …" at bounding box center [740, 430] width 833 height 129
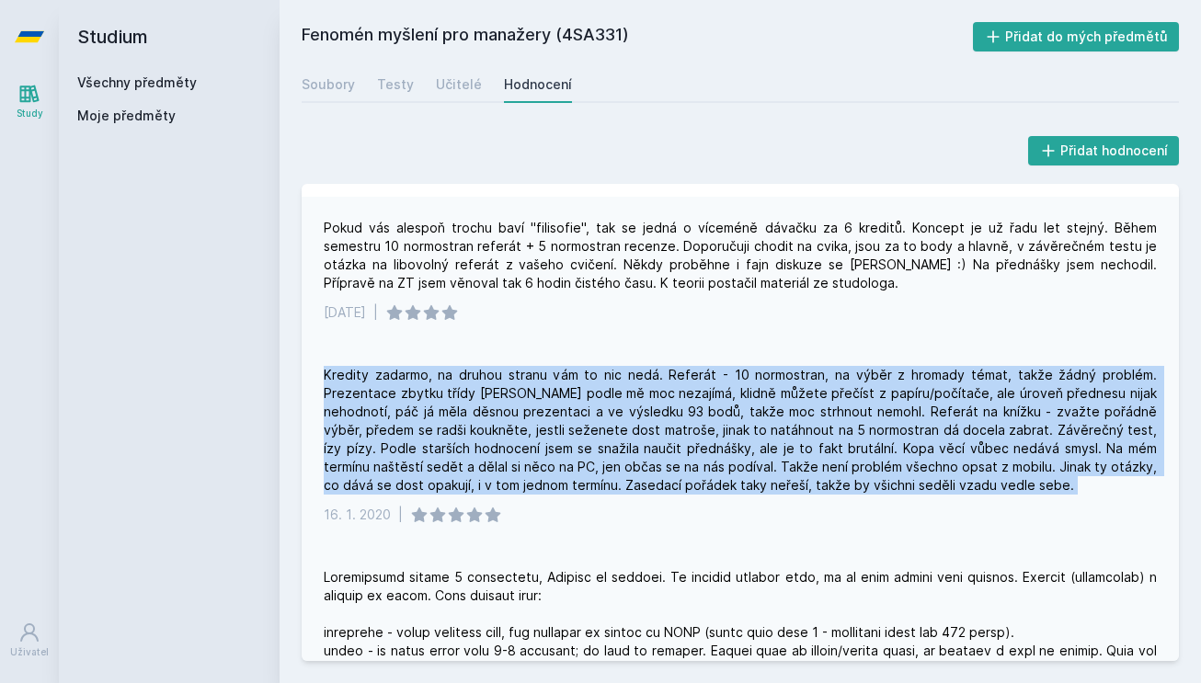
click at [551, 441] on div "Kredity zadarmo, na druhou stranu vám to nic nedá. Referát - 10 normostran, na …" at bounding box center [740, 430] width 833 height 129
click at [550, 433] on div "Kredity zadarmo, na druhou stranu vám to nic nedá. Referát - 10 normostran, na …" at bounding box center [740, 430] width 833 height 129
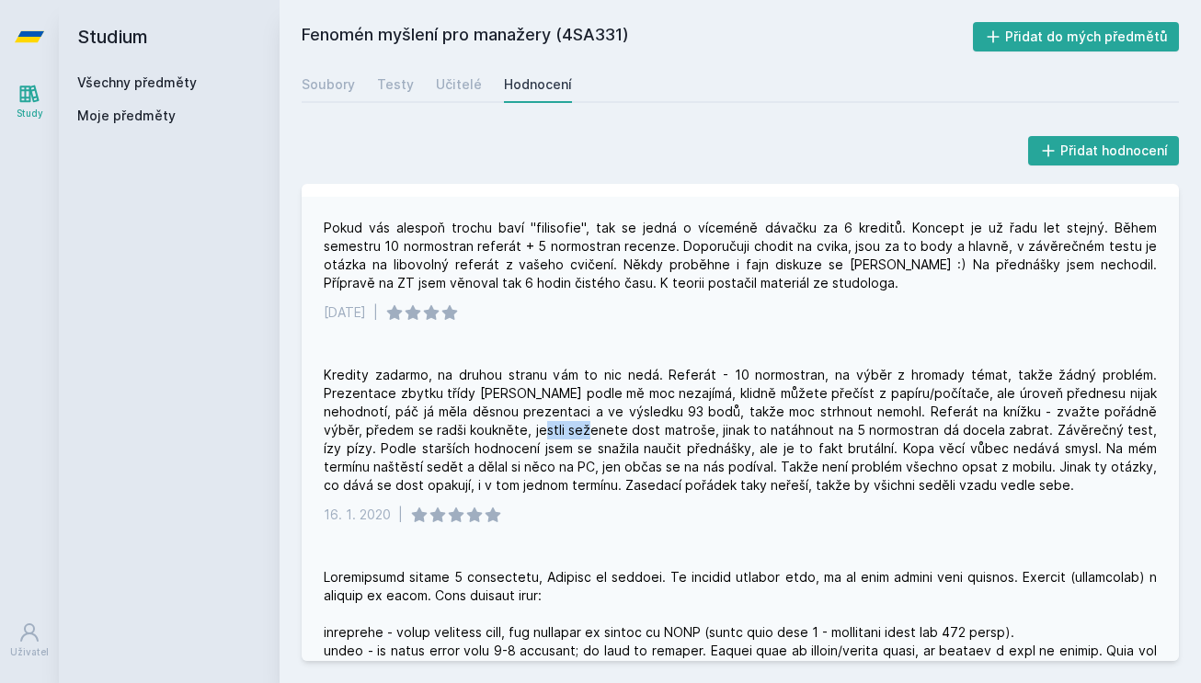
click at [550, 433] on div "Kredity zadarmo, na druhou stranu vám to nic nedá. Referát - 10 normostran, na …" at bounding box center [740, 430] width 833 height 129
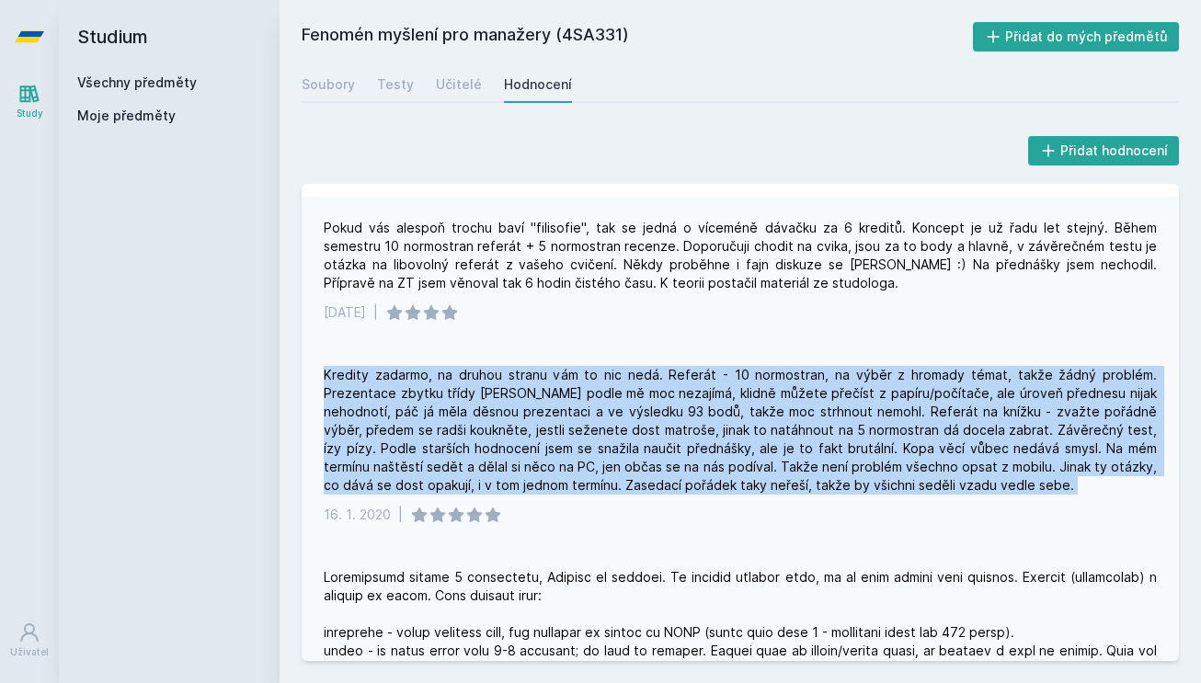
click at [550, 433] on div "Kredity zadarmo, na druhou stranu vám to nic nedá. Referát - 10 normostran, na …" at bounding box center [740, 430] width 833 height 129
click at [550, 436] on div "Kredity zadarmo, na druhou stranu vám to nic nedá. Referát - 10 normostran, na …" at bounding box center [740, 430] width 833 height 129
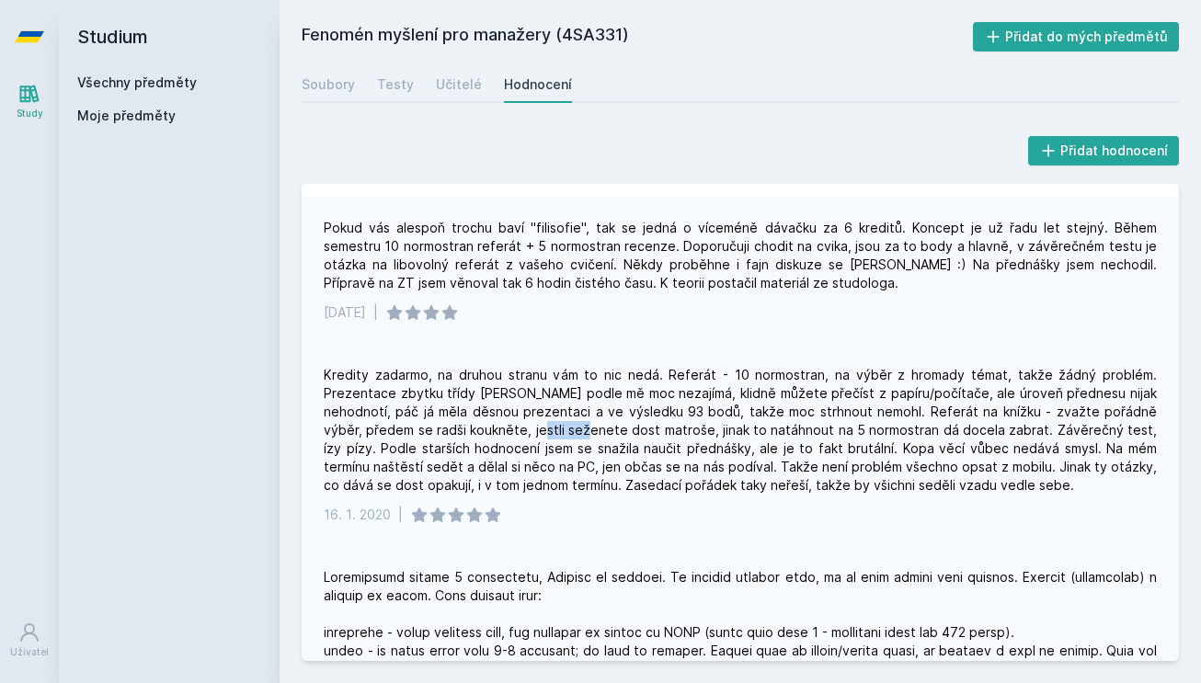
click at [550, 436] on div "Kredity zadarmo, na druhou stranu vám to nic nedá. Referát - 10 normostran, na …" at bounding box center [740, 430] width 833 height 129
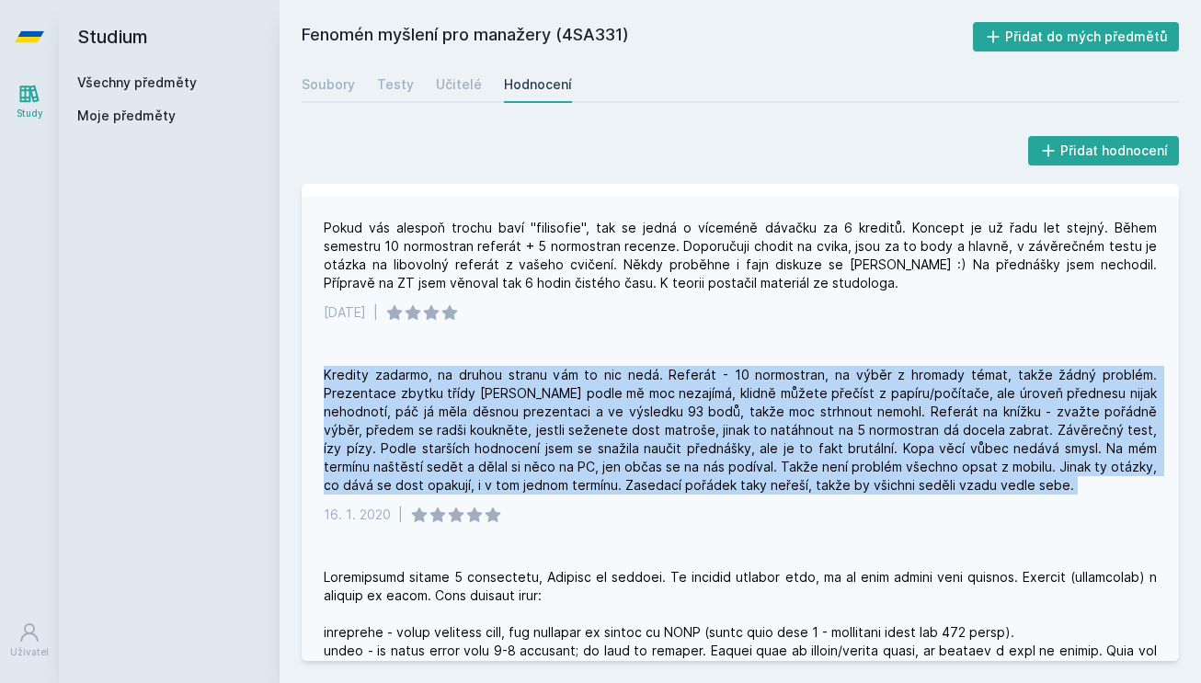
click at [550, 436] on div "Kredity zadarmo, na druhou stranu vám to nic nedá. Referát - 10 normostran, na …" at bounding box center [740, 430] width 833 height 129
click at [549, 432] on div "Kredity zadarmo, na druhou stranu vám to nic nedá. Referát - 10 normostran, na …" at bounding box center [740, 430] width 833 height 129
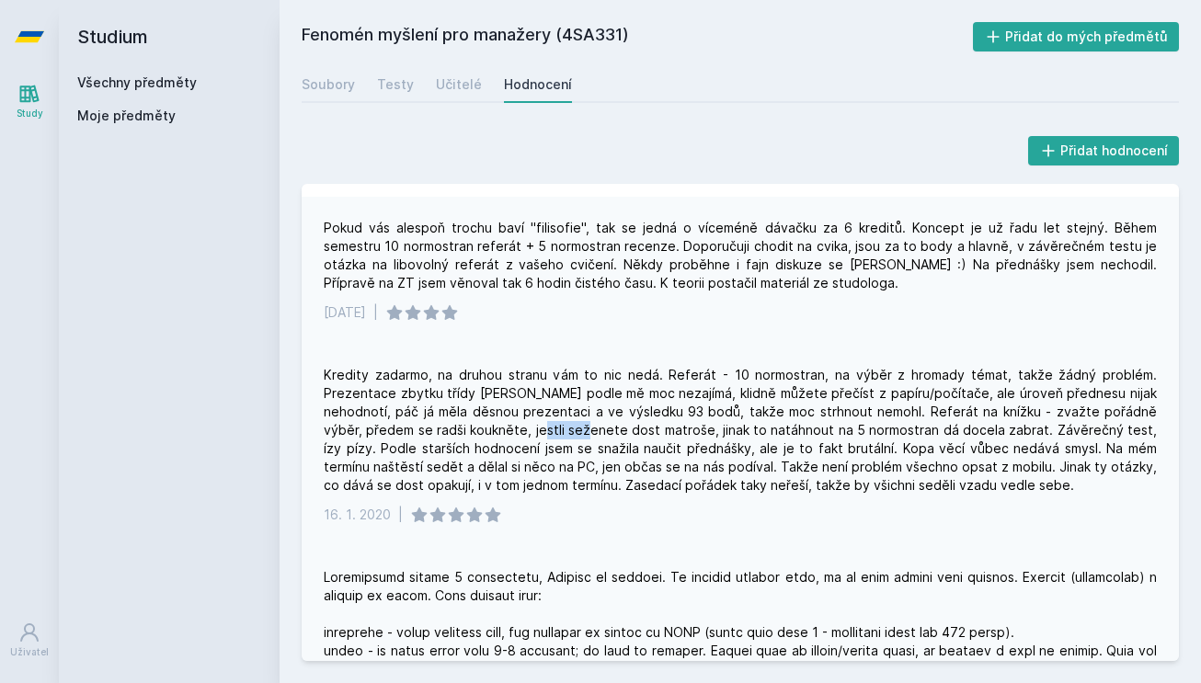
click at [549, 432] on div "Kredity zadarmo, na druhou stranu vám to nic nedá. Referát - 10 normostran, na …" at bounding box center [740, 430] width 833 height 129
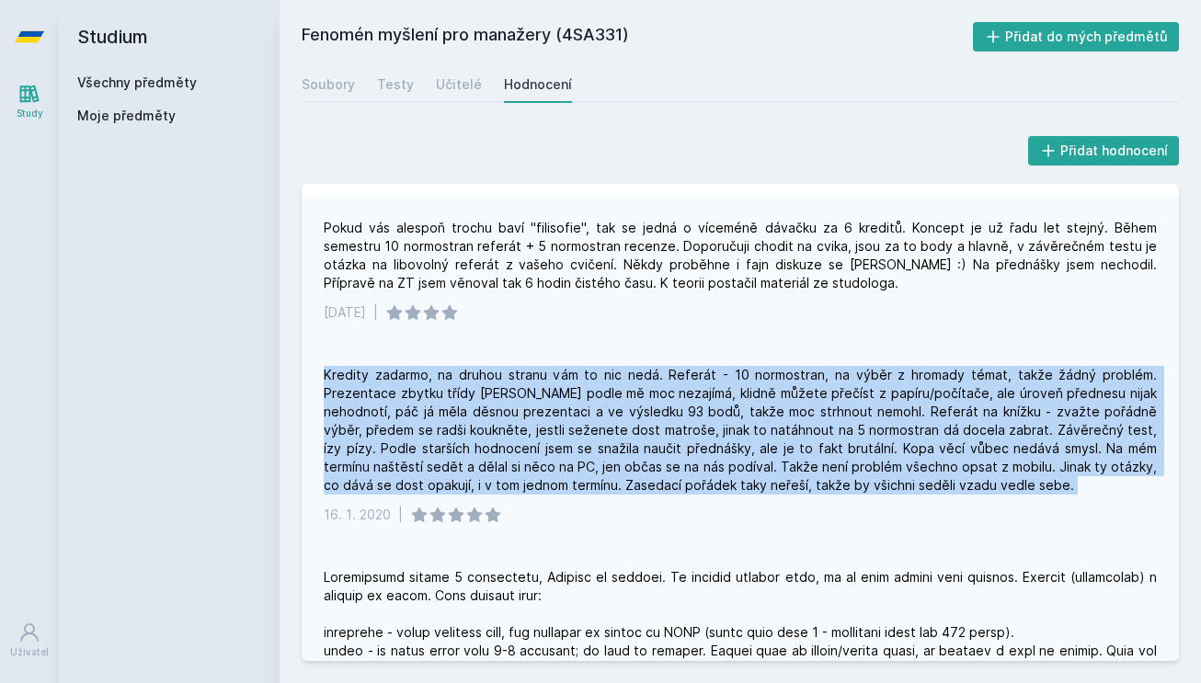
click at [549, 432] on div "Kredity zadarmo, na druhou stranu vám to nic nedá. Referát - 10 normostran, na …" at bounding box center [740, 430] width 833 height 129
click at [549, 427] on div "Kredity zadarmo, na druhou stranu vám to nic nedá. Referát - 10 normostran, na …" at bounding box center [740, 430] width 833 height 129
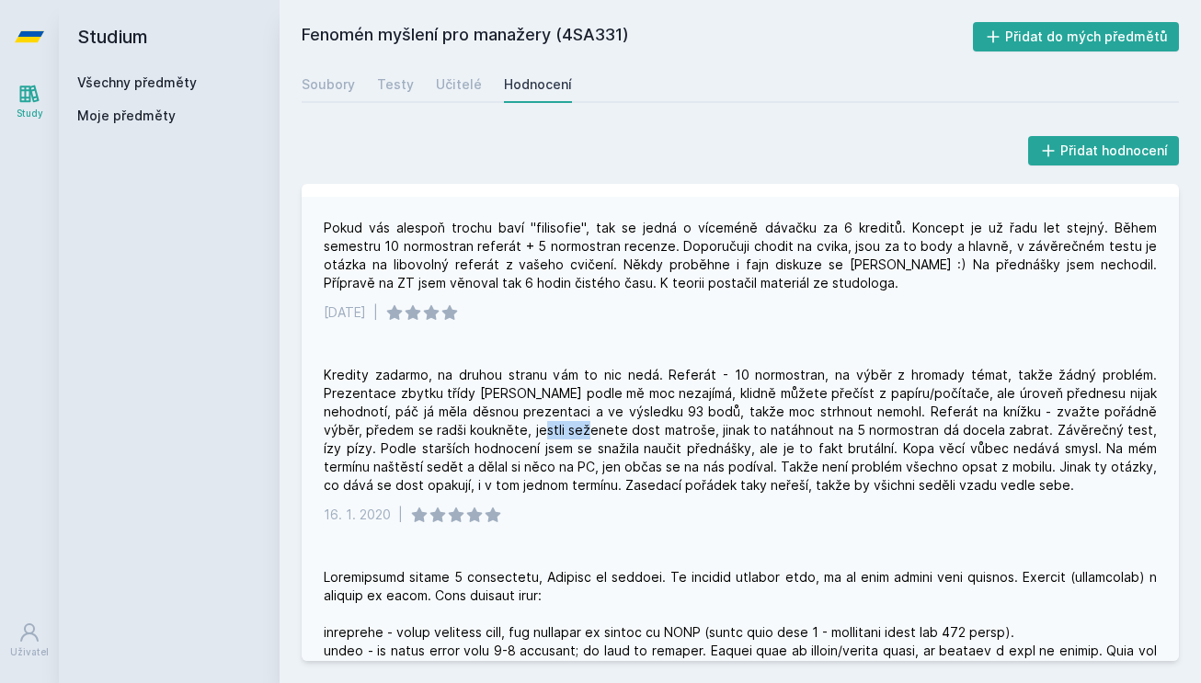
click at [549, 427] on div "Kredity zadarmo, na druhou stranu vám to nic nedá. Referát - 10 normostran, na …" at bounding box center [740, 430] width 833 height 129
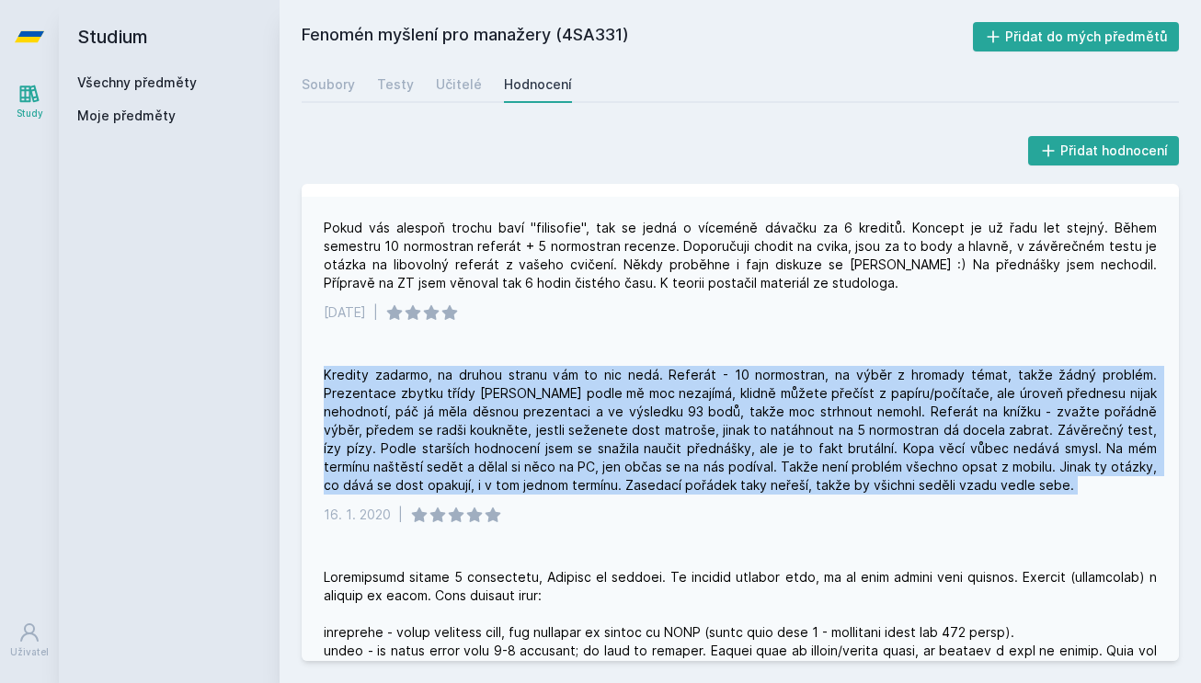
click at [549, 427] on div "Kredity zadarmo, na druhou stranu vám to nic nedá. Referát - 10 normostran, na …" at bounding box center [740, 430] width 833 height 129
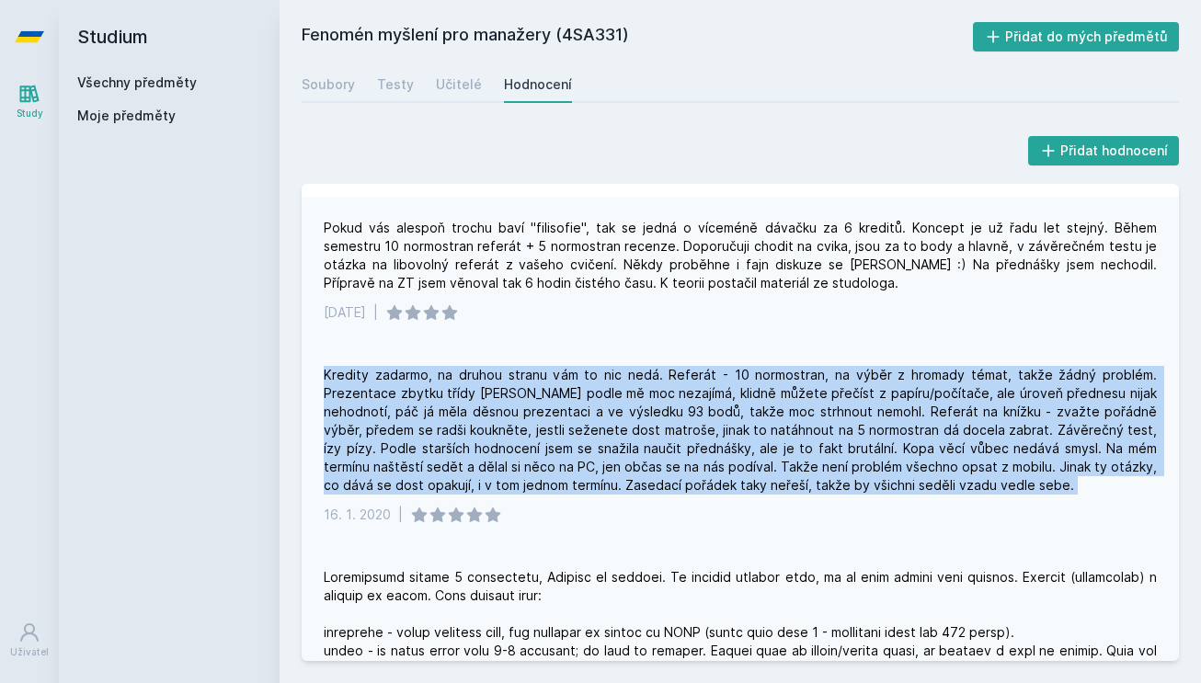
click at [549, 439] on div "Kredity zadarmo, na druhou stranu vám to nic nedá. Referát - 10 normostran, na …" at bounding box center [740, 430] width 833 height 129
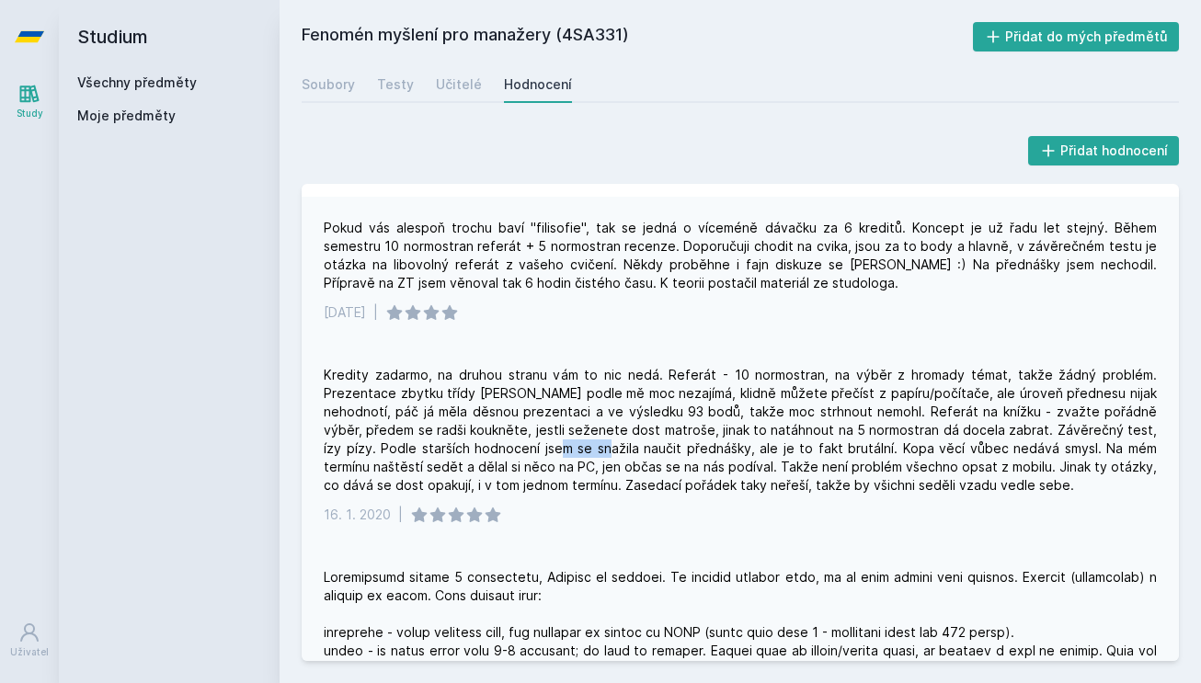
click at [549, 439] on div "Kredity zadarmo, na druhou stranu vám to nic nedá. Referát - 10 normostran, na …" at bounding box center [740, 430] width 833 height 129
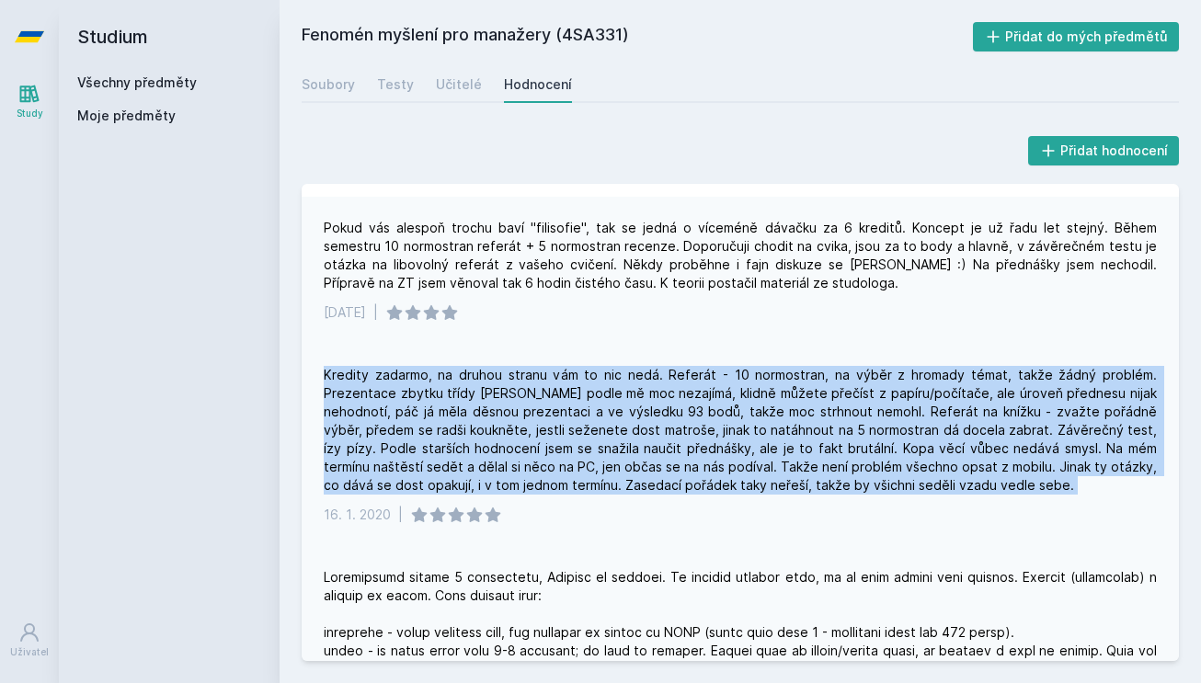
click at [549, 439] on div "Kredity zadarmo, na druhou stranu vám to nic nedá. Referát - 10 normostran, na …" at bounding box center [740, 430] width 833 height 129
click at [549, 435] on div "Kredity zadarmo, na druhou stranu vám to nic nedá. Referát - 10 normostran, na …" at bounding box center [740, 430] width 833 height 129
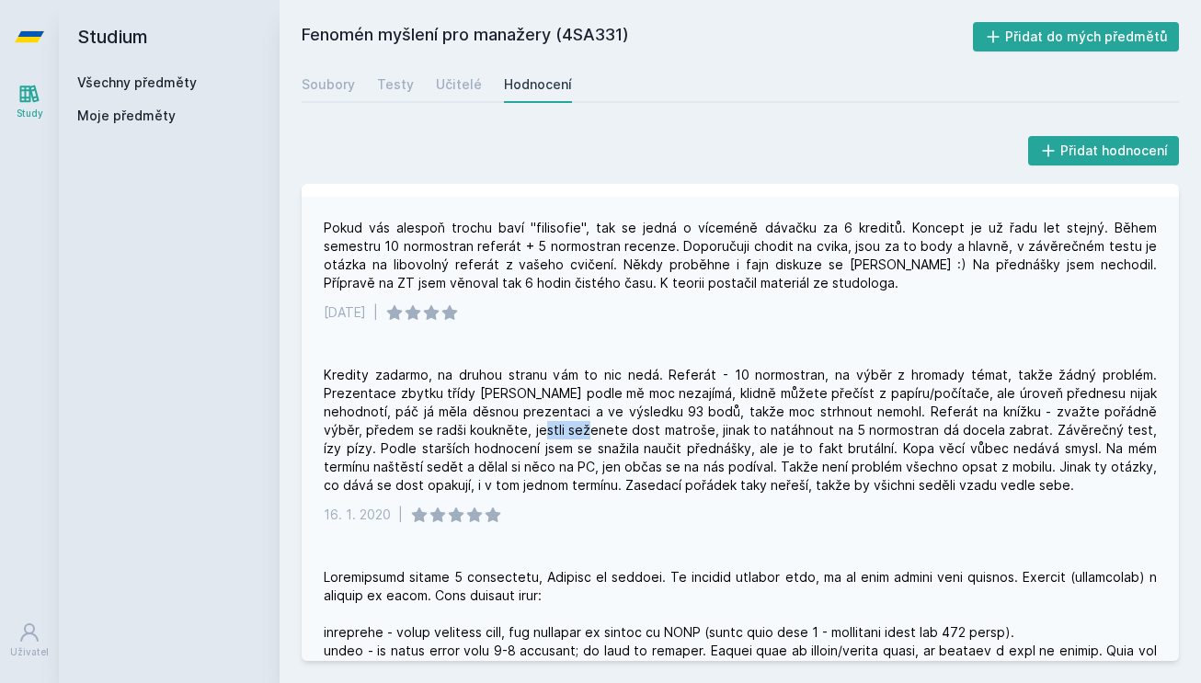
click at [549, 435] on div "Kredity zadarmo, na druhou stranu vám to nic nedá. Referát - 10 normostran, na …" at bounding box center [740, 430] width 833 height 129
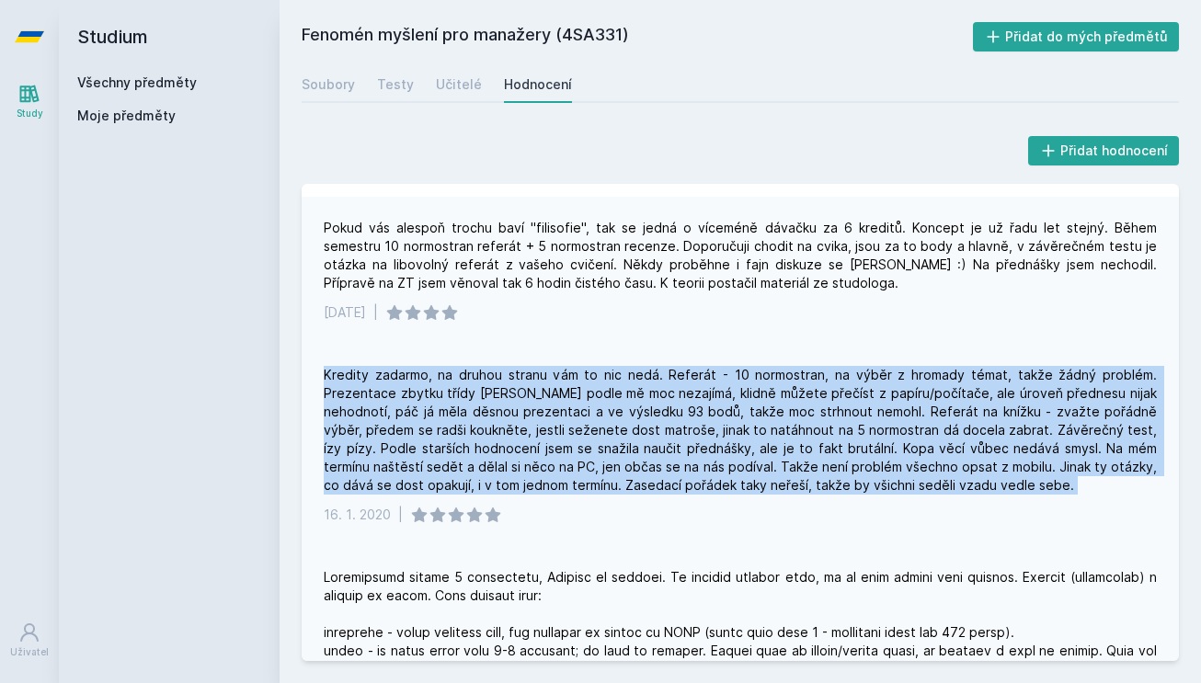
click at [549, 435] on div "Kredity zadarmo, na druhou stranu vám to nic nedá. Referát - 10 normostran, na …" at bounding box center [740, 430] width 833 height 129
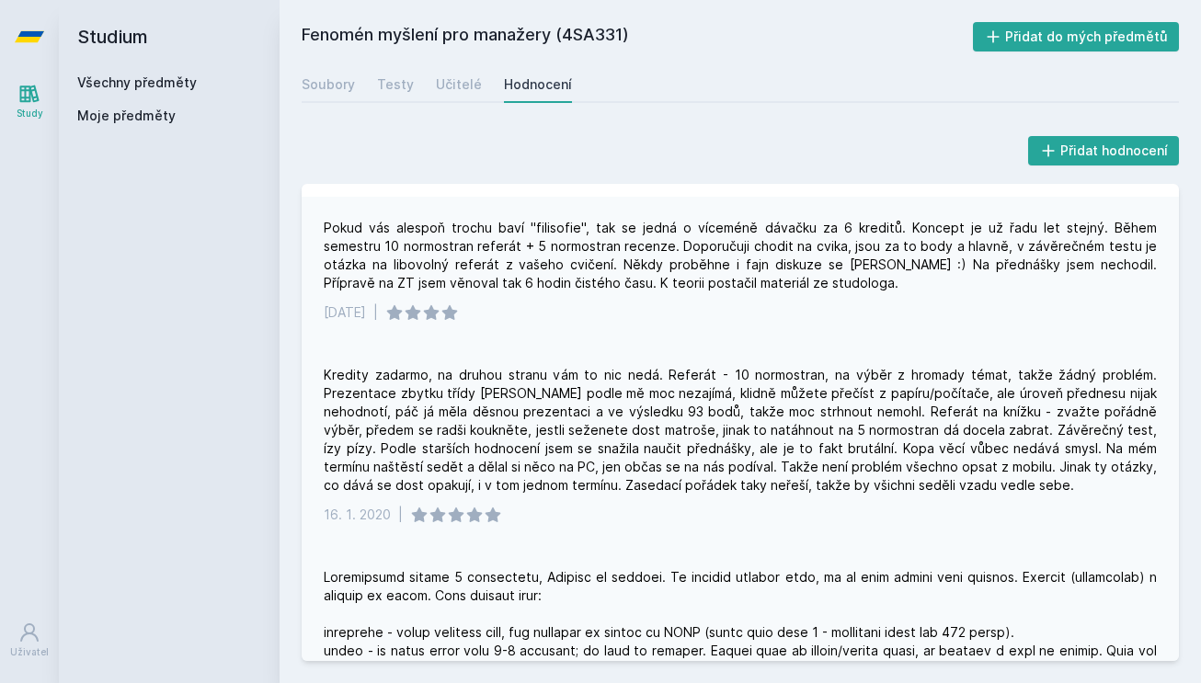
click at [551, 441] on div "Kredity zadarmo, na druhou stranu vám to nic nedá. Referát - 10 normostran, na …" at bounding box center [740, 430] width 833 height 129
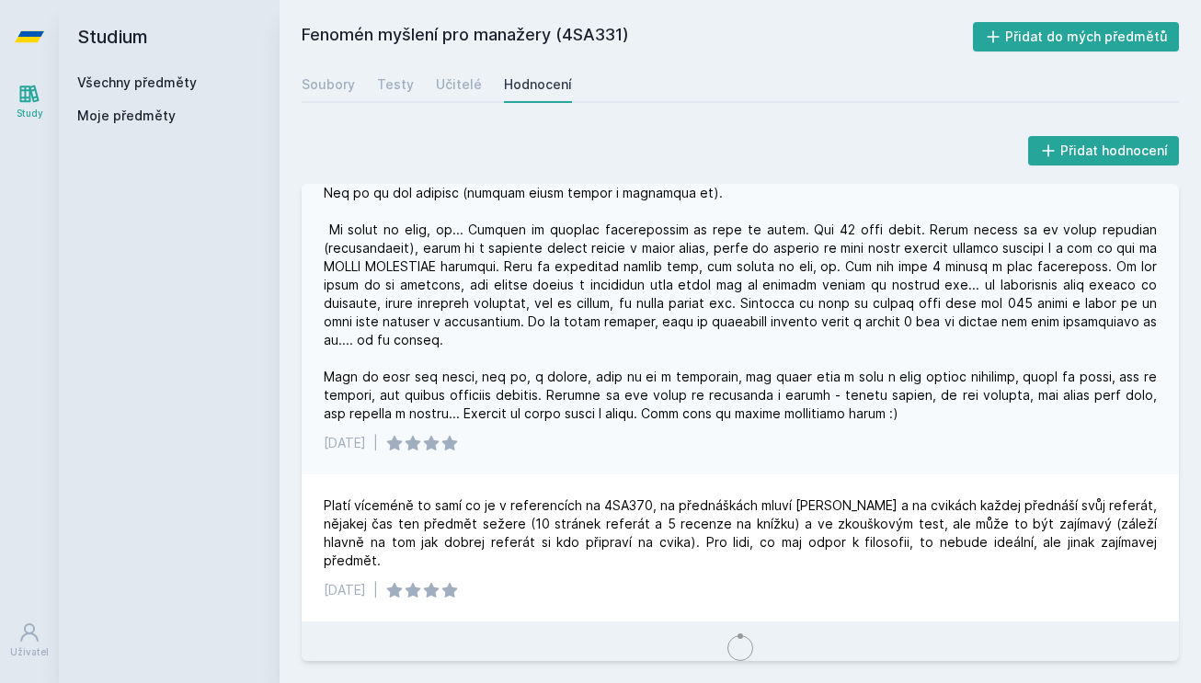
scroll to position [0, 0]
